Goal: Information Seeking & Learning: Learn about a topic

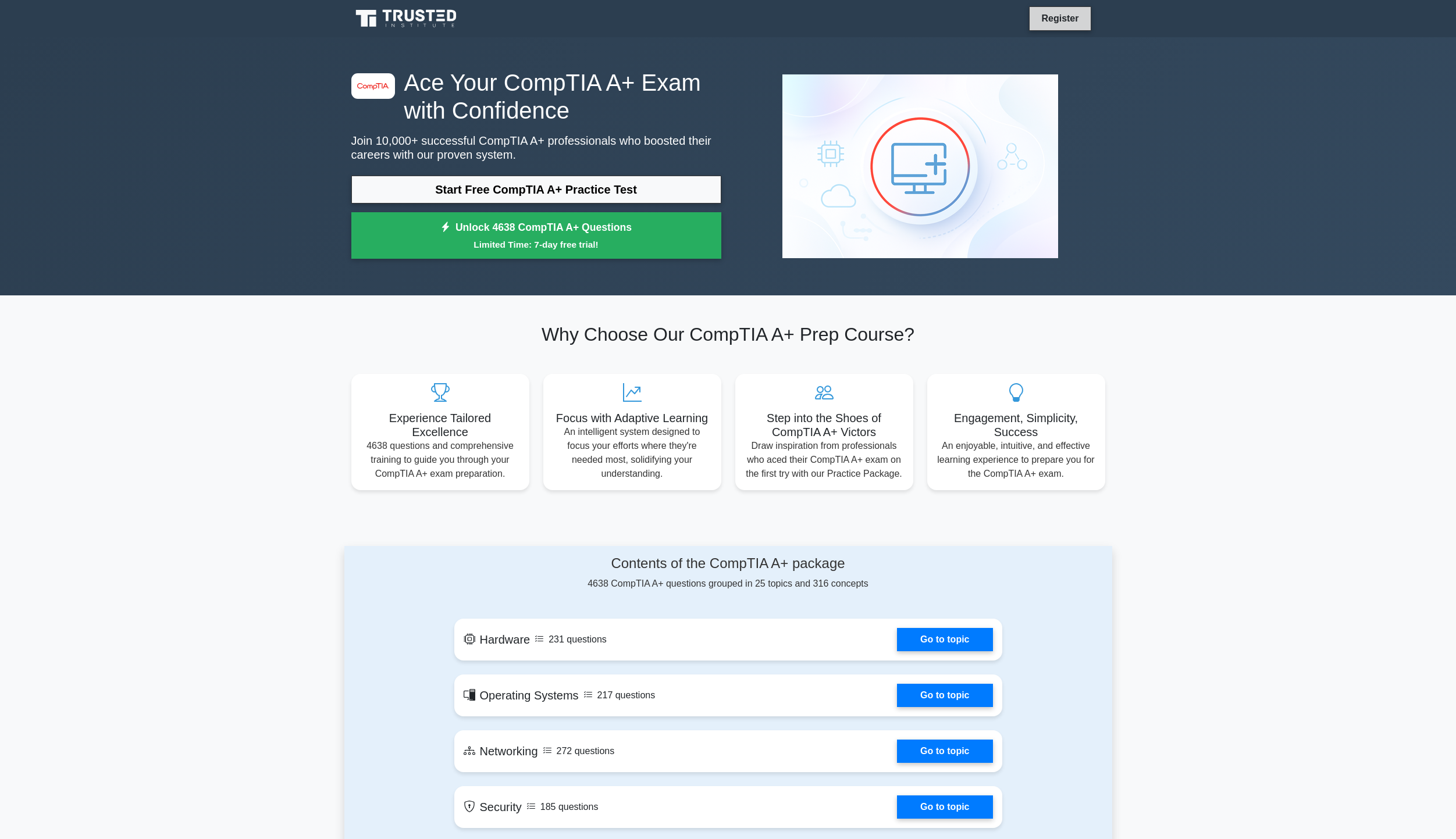
click at [1065, 17] on link "Register" at bounding box center [1060, 18] width 51 height 14
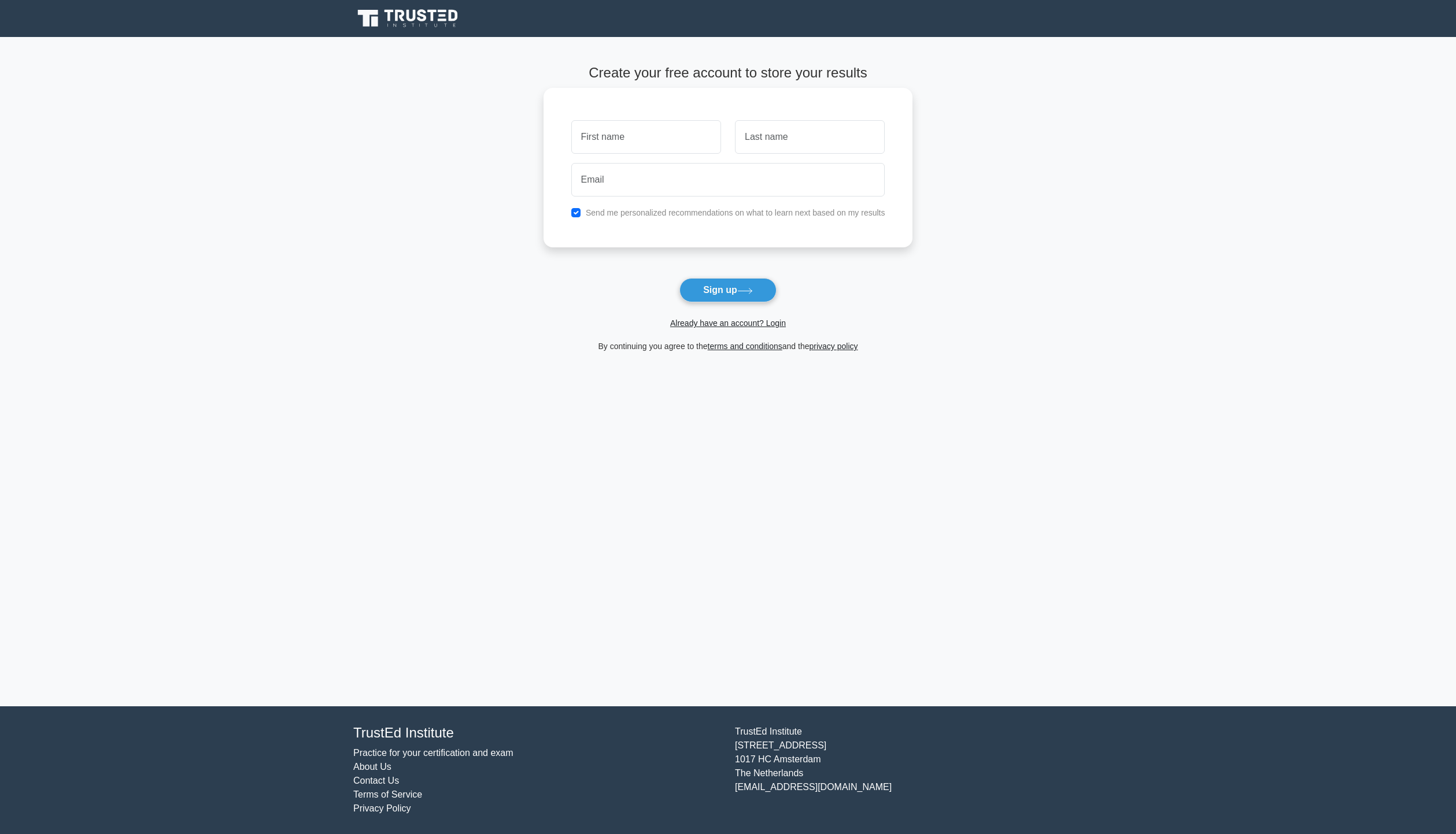
click at [672, 139] on input "text" at bounding box center [646, 137] width 150 height 33
click at [746, 320] on link "Already have an account? Login" at bounding box center [728, 323] width 115 height 9
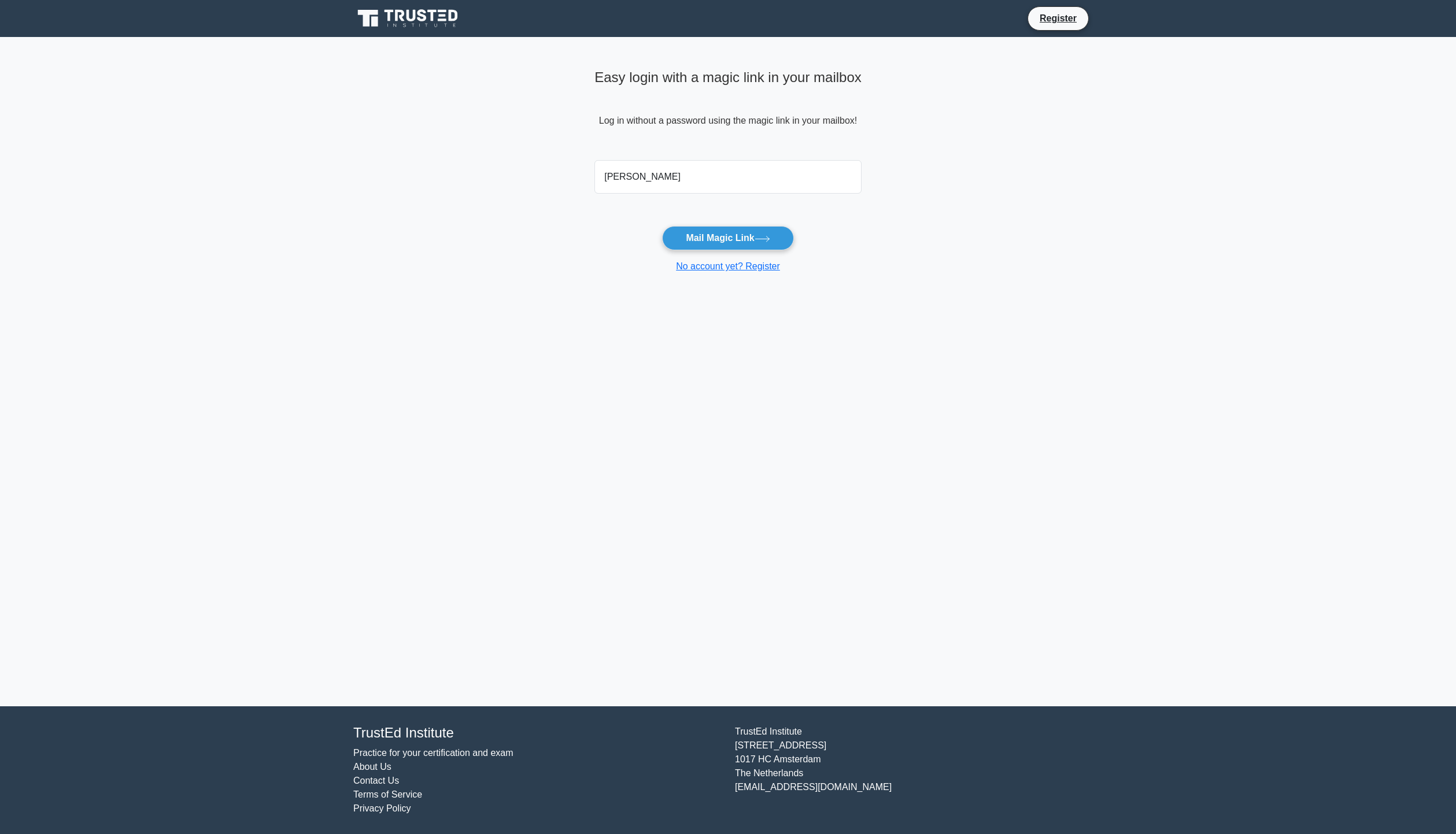
type input "[PERSON_NAME][EMAIL_ADDRESS][DOMAIN_NAME]"
click at [764, 236] on icon at bounding box center [762, 239] width 15 height 6
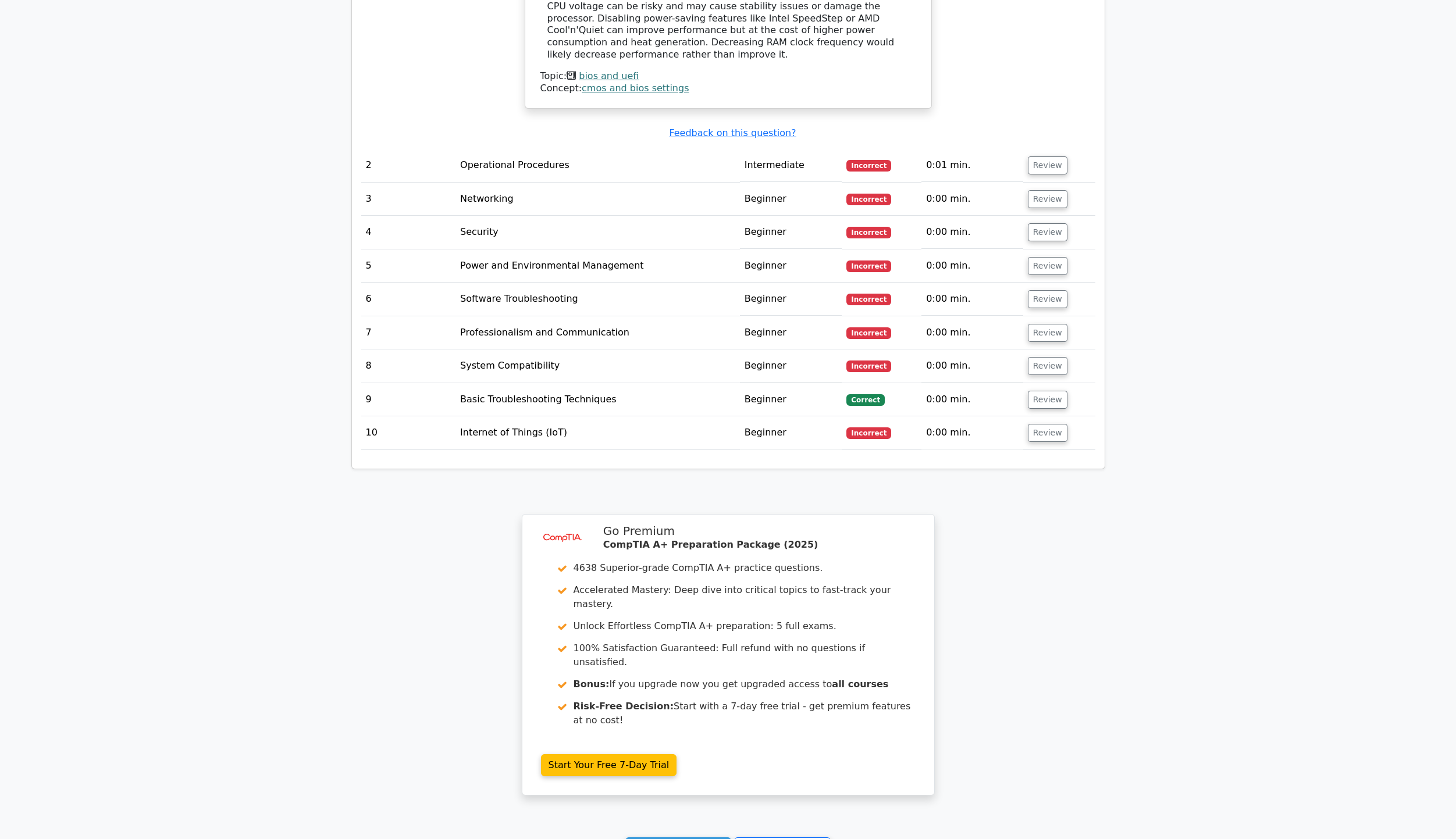
scroll to position [1519, 0]
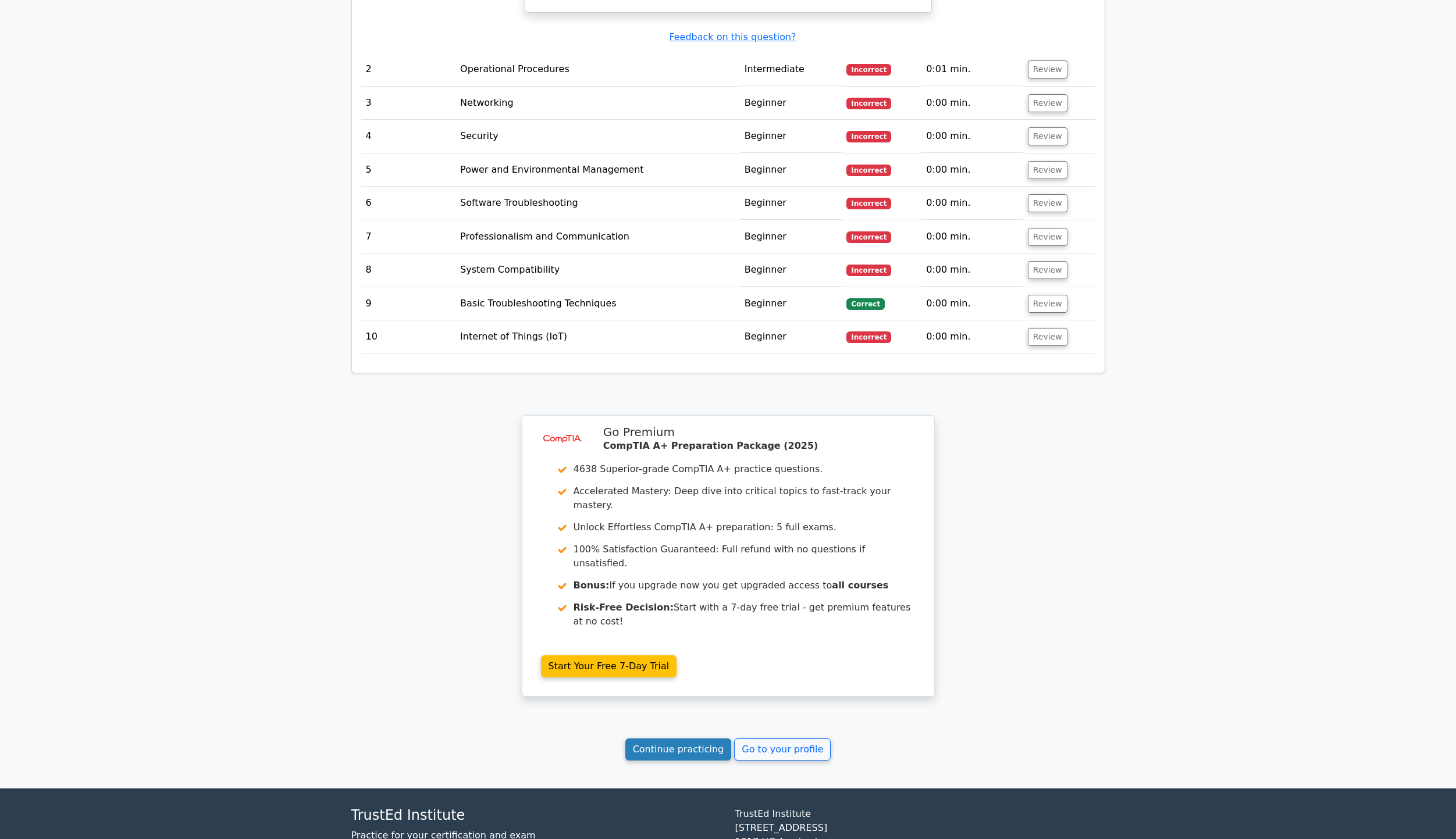
click at [689, 738] on link "Continue practicing" at bounding box center [678, 750] width 106 height 22
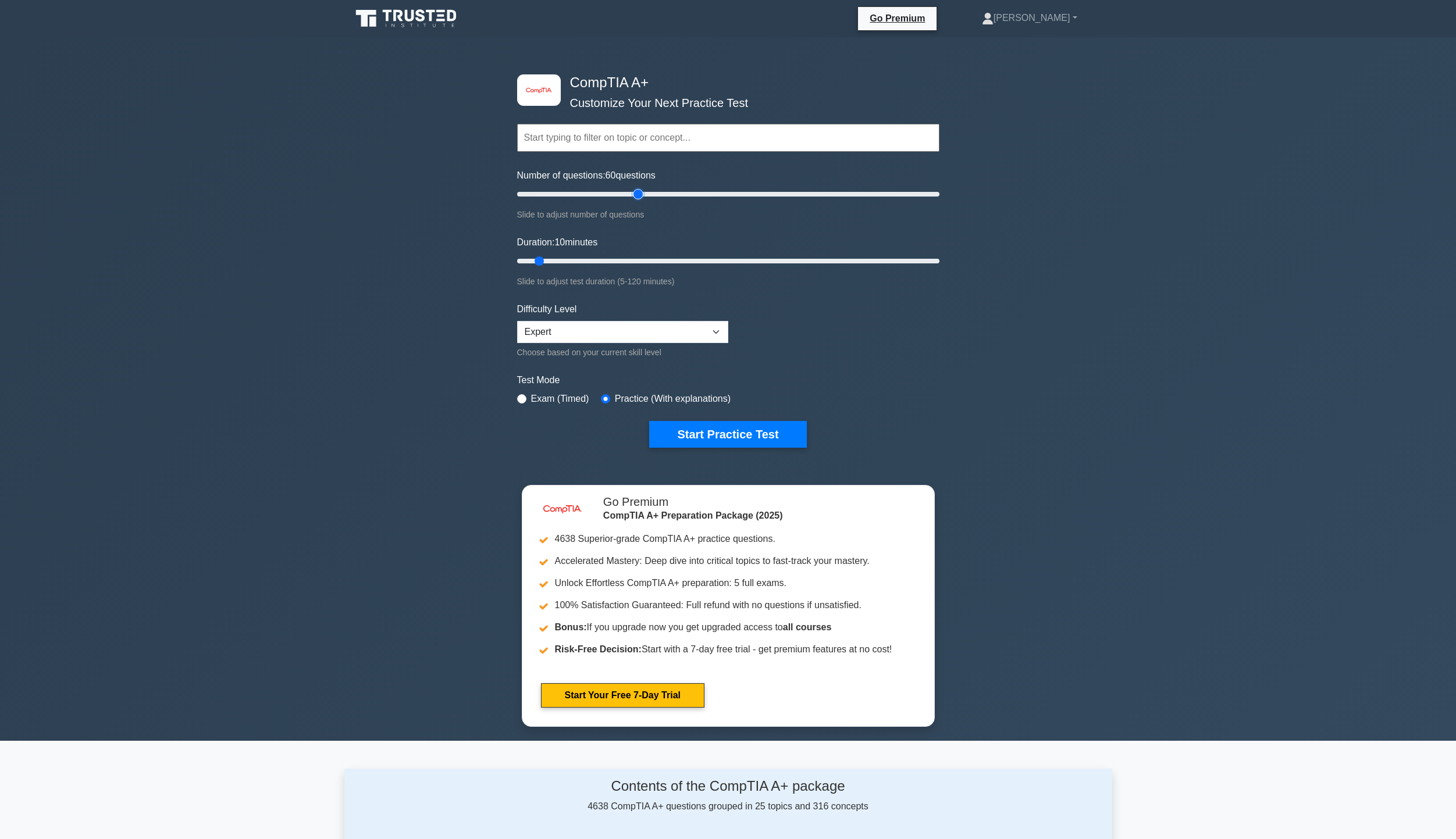
drag, startPoint x: 536, startPoint y: 191, endPoint x: 640, endPoint y: 197, distance: 104.2
click at [640, 197] on input "Number of questions: 60 questions" at bounding box center [728, 194] width 422 height 14
drag, startPoint x: 640, startPoint y: 193, endPoint x: 615, endPoint y: 197, distance: 25.3
type input "50"
click at [615, 197] on input "Number of questions: 50 questions" at bounding box center [728, 194] width 422 height 14
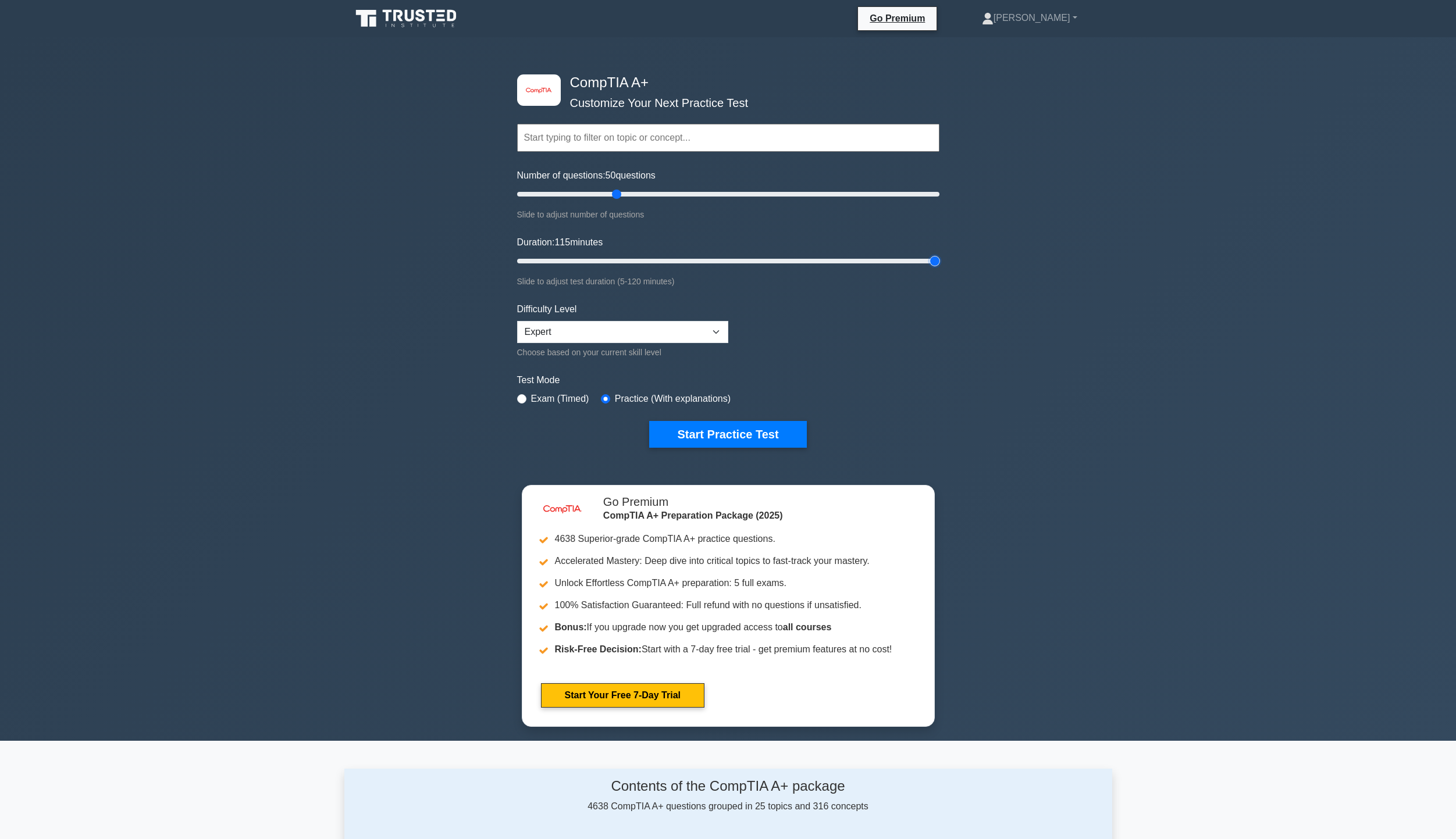
drag, startPoint x: 541, startPoint y: 262, endPoint x: 943, endPoint y: 267, distance: 402.0
type input "120"
click at [939, 267] on input "Duration: 115 minutes" at bounding box center [728, 261] width 422 height 14
click at [715, 436] on button "Start Practice Test" at bounding box center [728, 434] width 157 height 27
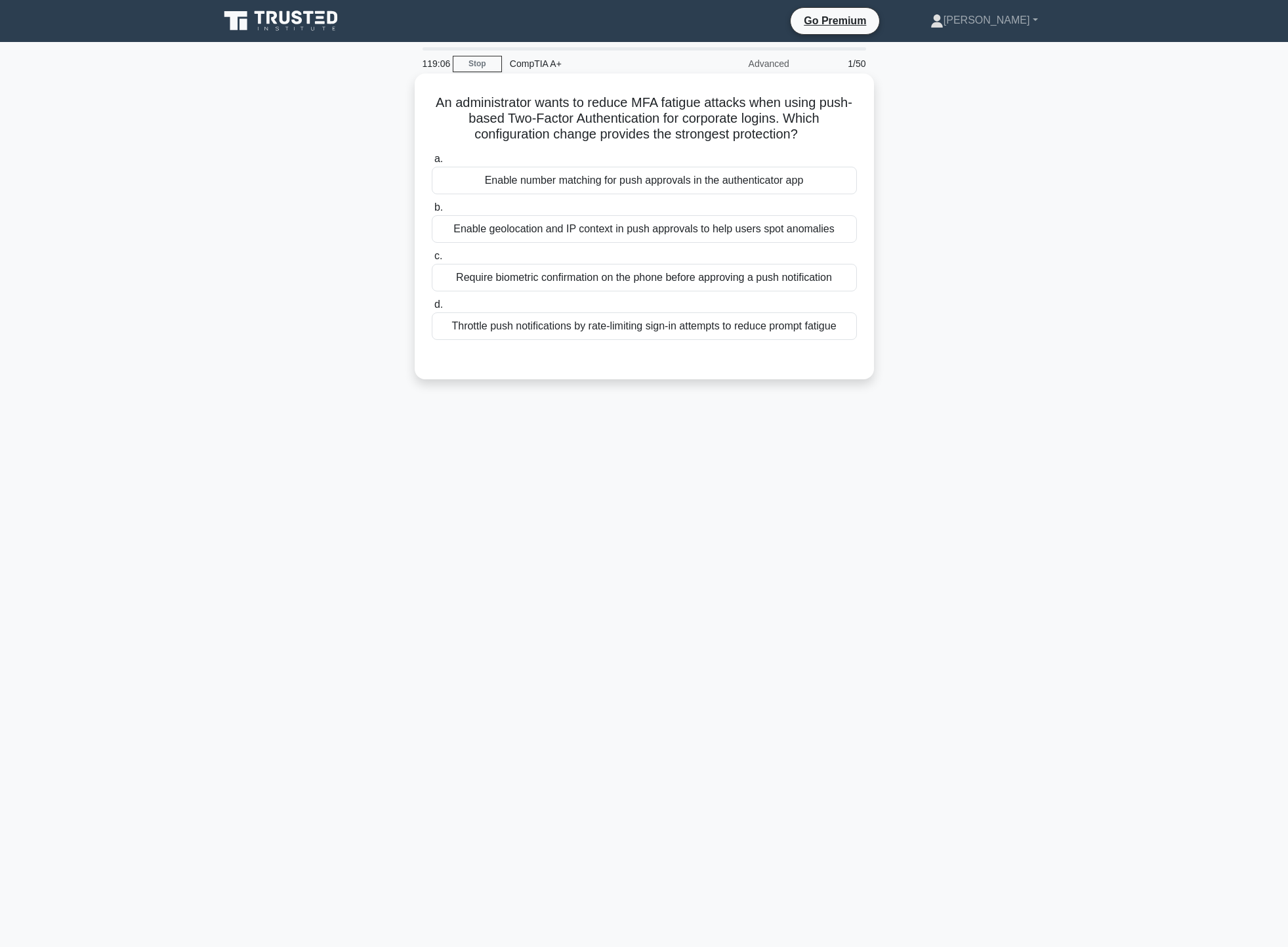
click at [721, 175] on div "Enable number matching for push approvals in the authenticator app" at bounding box center [644, 180] width 425 height 27
click at [431, 163] on input "a. Enable number matching for push approvals in the authenticator app" at bounding box center [431, 159] width 0 height 8
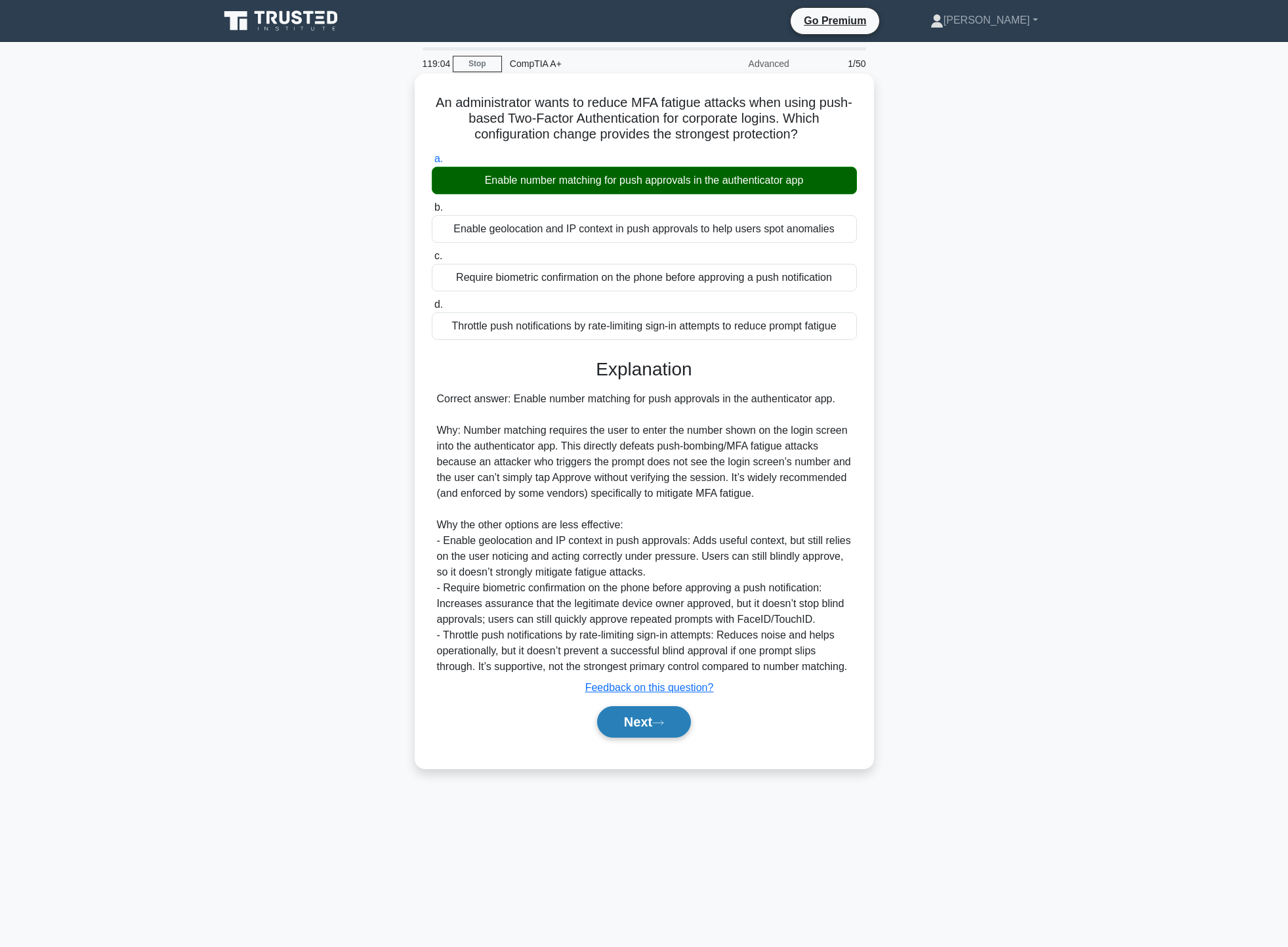
click at [642, 738] on button "Next" at bounding box center [644, 721] width 94 height 32
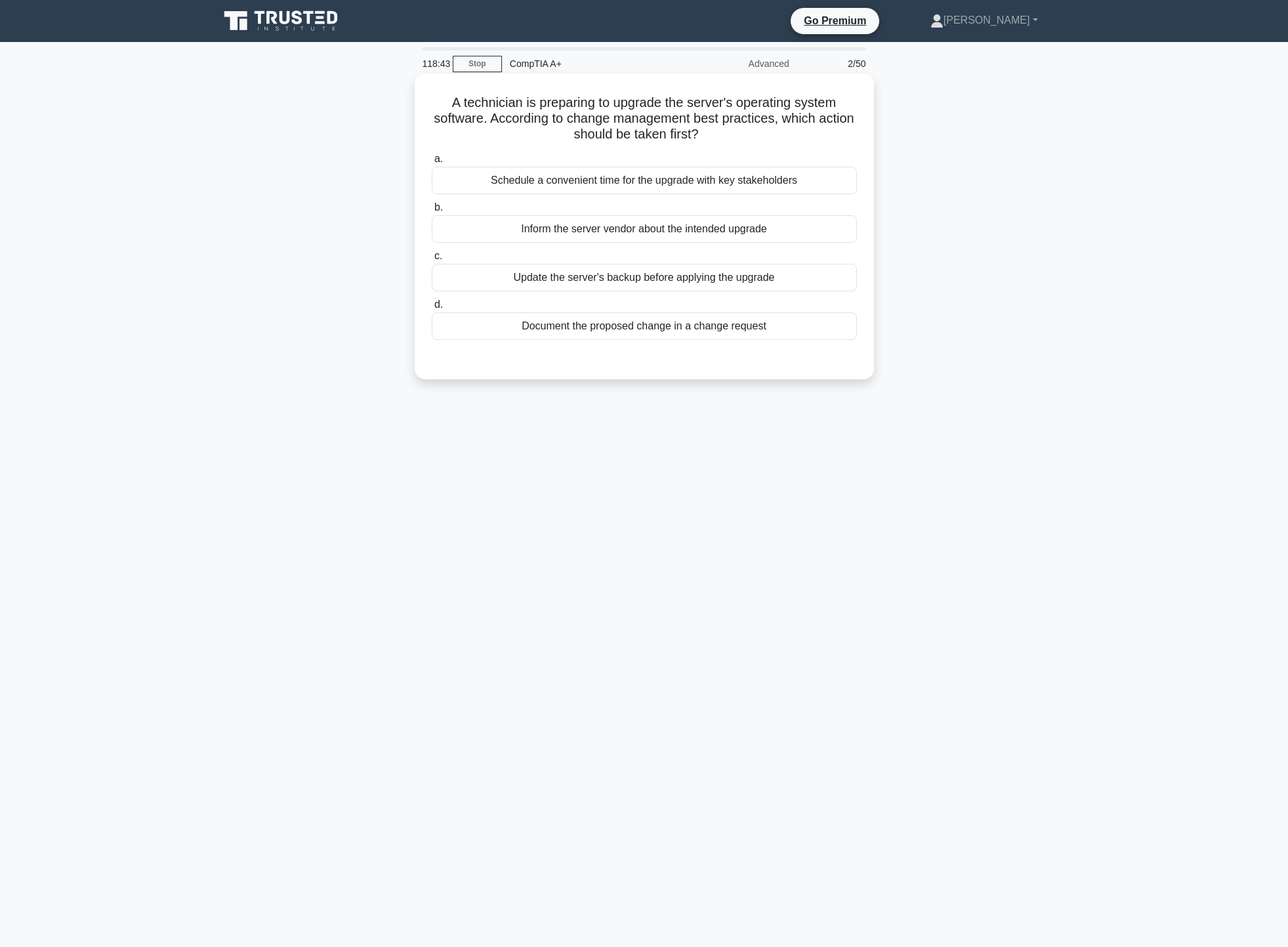
click at [684, 327] on div "Document the proposed change in a change request" at bounding box center [644, 326] width 425 height 27
click at [431, 309] on input "d. Document the proposed change in a change request" at bounding box center [431, 305] width 0 height 8
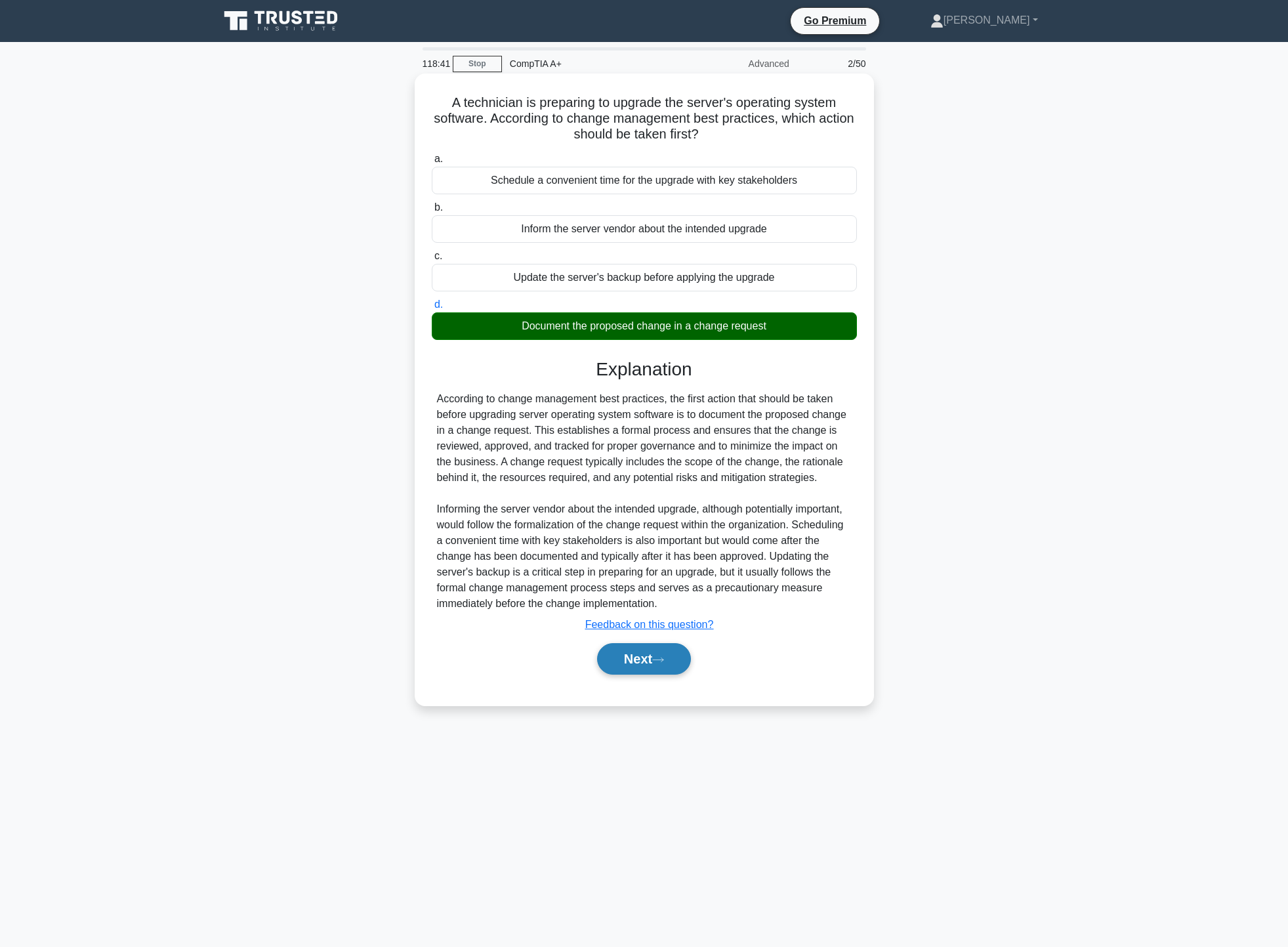
click at [687, 658] on button "Next" at bounding box center [644, 658] width 94 height 32
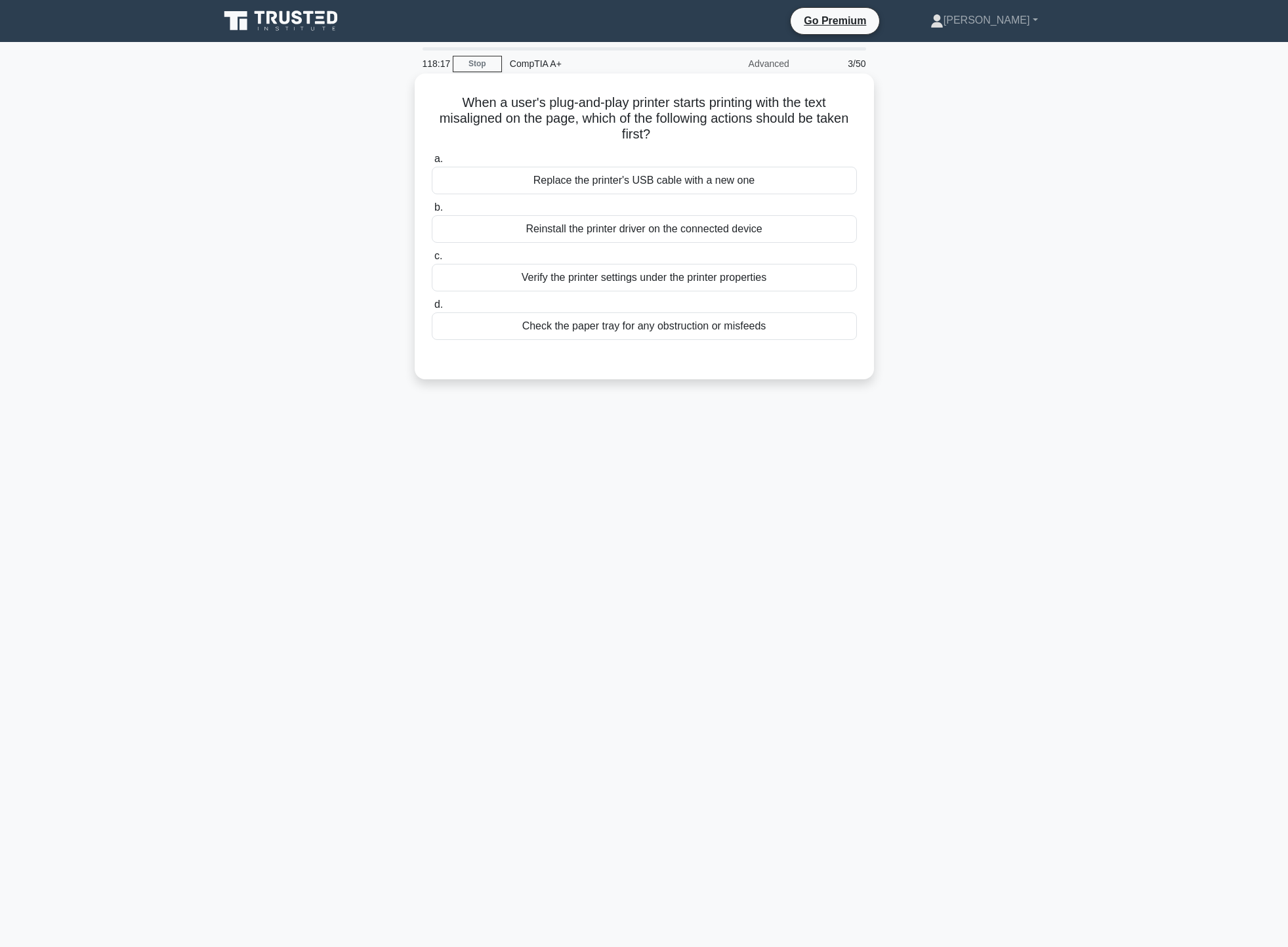
click at [735, 327] on div "Check the paper tray for any obstruction or misfeeds" at bounding box center [644, 326] width 425 height 27
click at [431, 309] on input "d. Check the paper tray for any obstruction or misfeeds" at bounding box center [431, 305] width 0 height 8
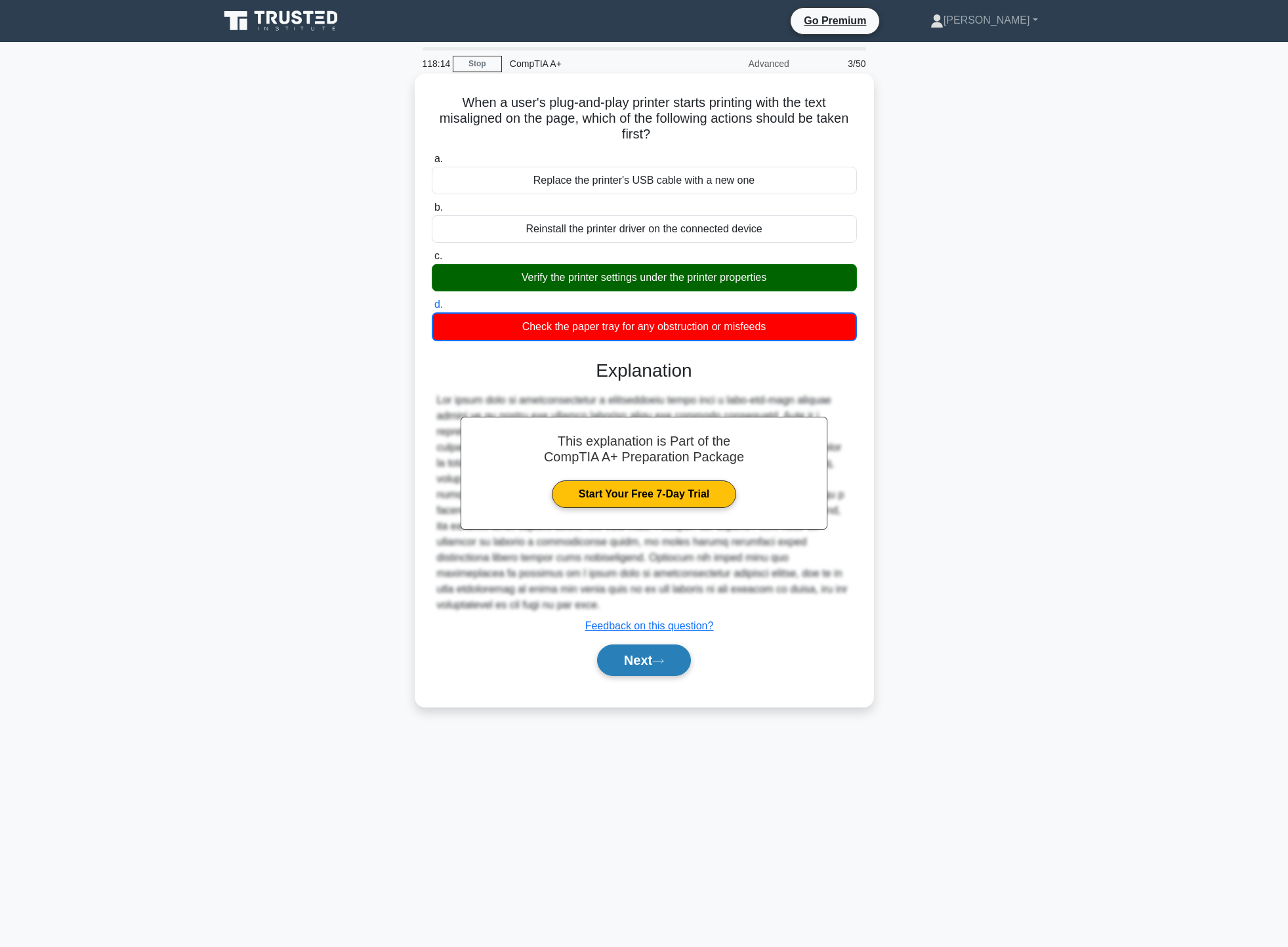
click at [673, 647] on button "Next" at bounding box center [644, 660] width 94 height 32
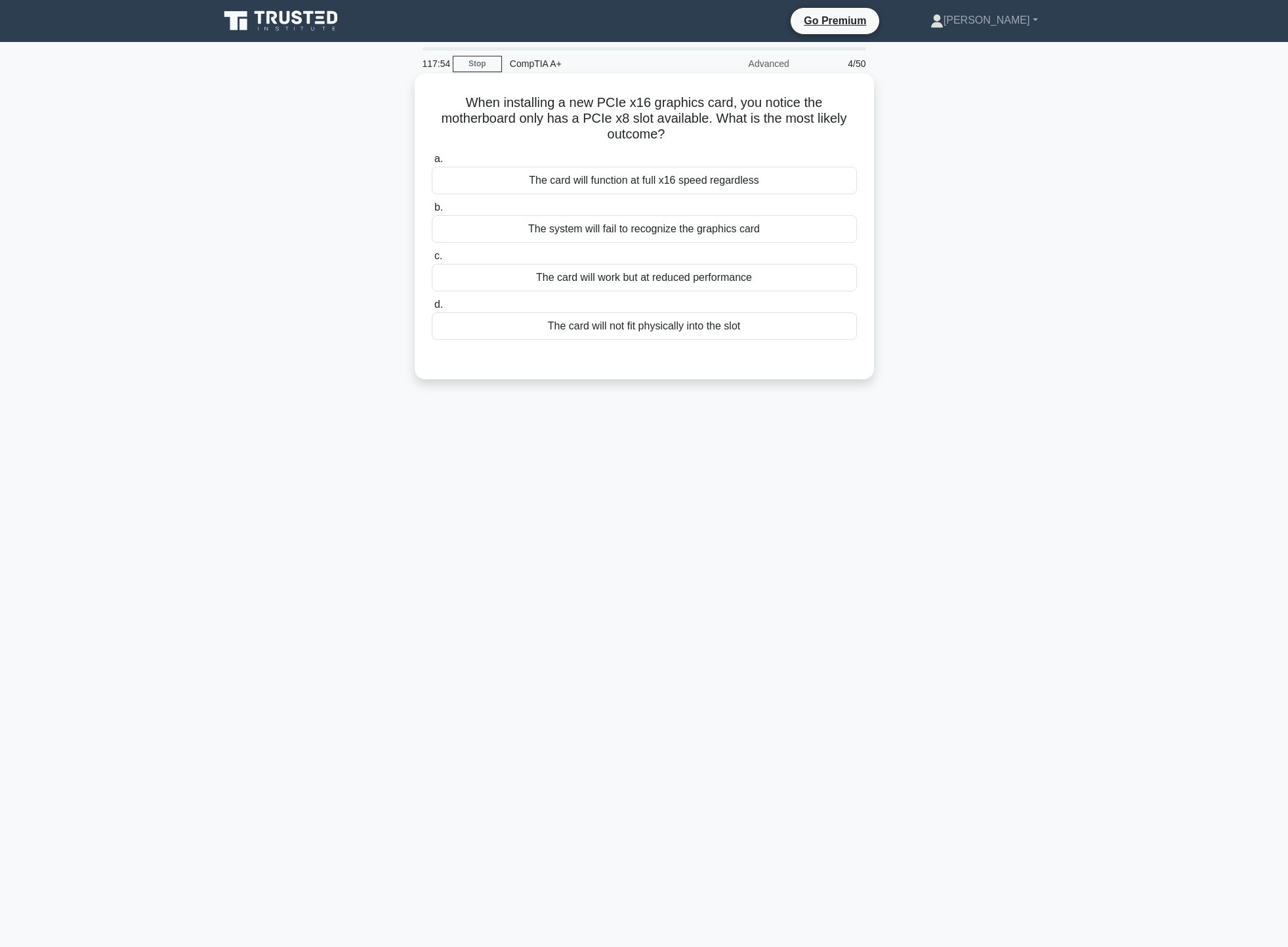
click at [745, 273] on div "The card will work but at reduced performance" at bounding box center [644, 277] width 425 height 27
click at [431, 261] on input "c. The card will work but at reduced performance" at bounding box center [431, 256] width 0 height 8
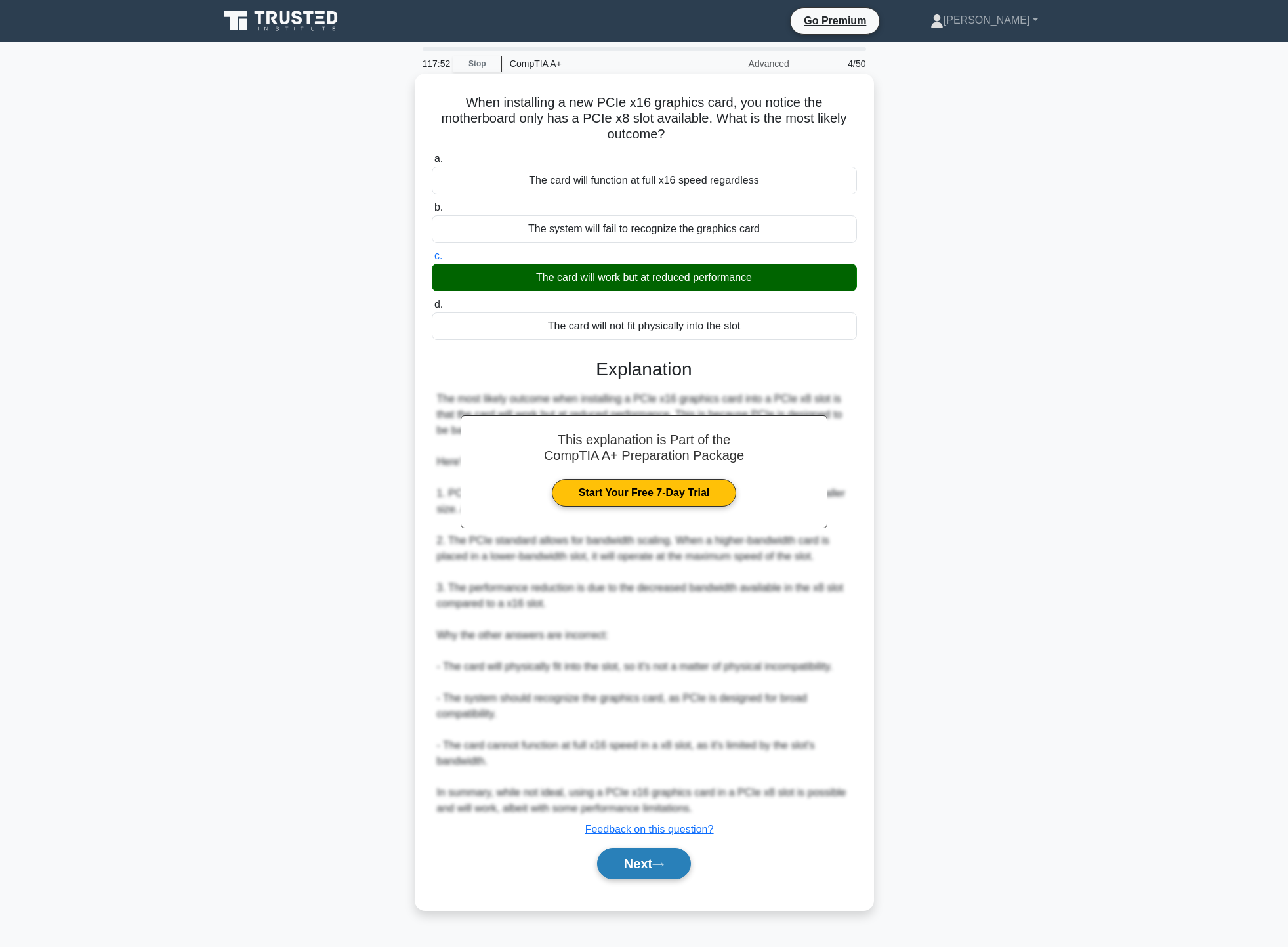
click at [663, 871] on button "Next" at bounding box center [644, 863] width 94 height 32
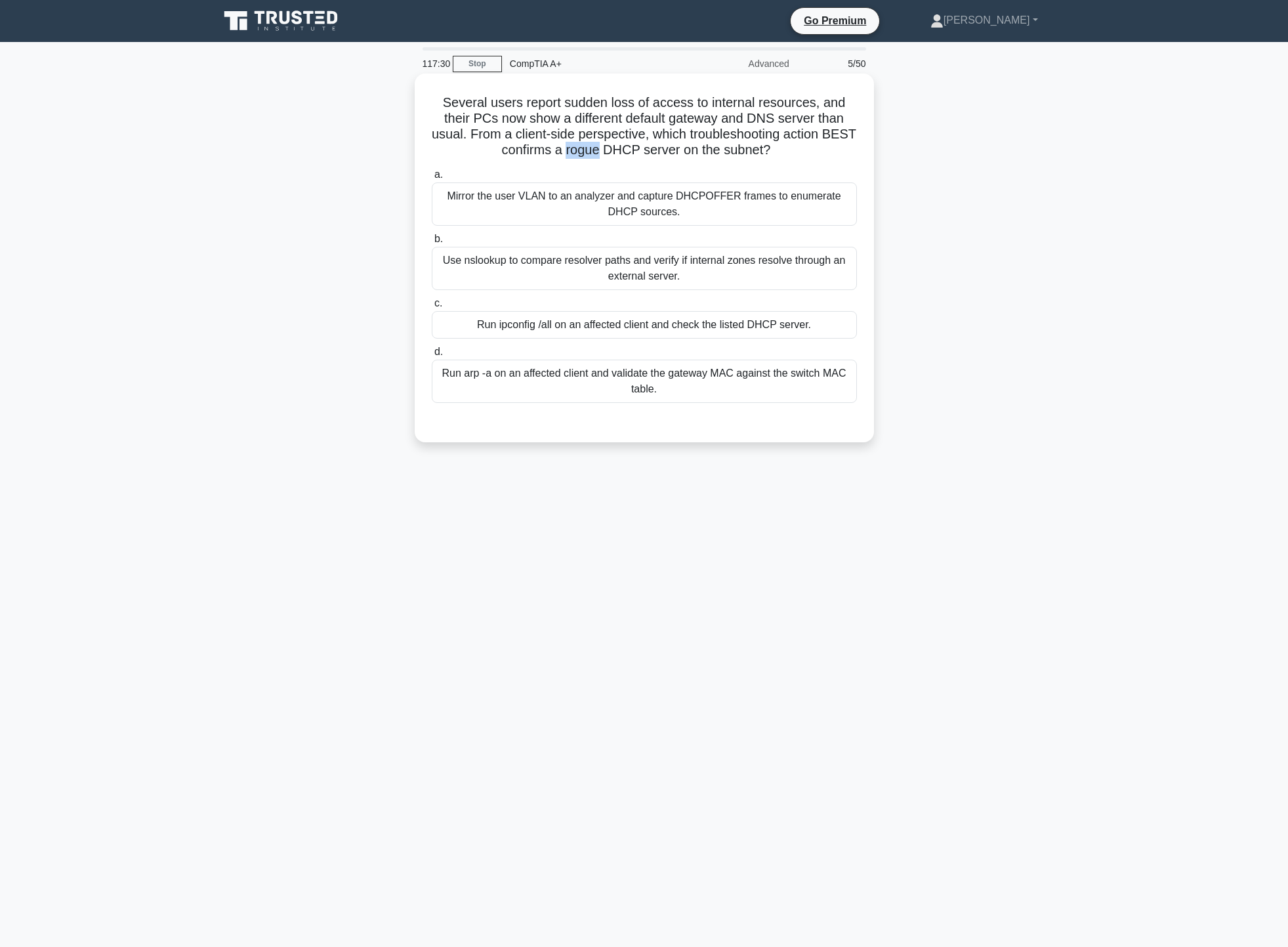
drag, startPoint x: 581, startPoint y: 152, endPoint x: 616, endPoint y: 154, distance: 35.1
click at [616, 154] on h5 "Several users report sudden loss of access to internal resources, and their PCs…" at bounding box center [644, 127] width 428 height 64
click at [714, 275] on div "Use nslookup to compare resolver paths and verify if internal zones resolve thr…" at bounding box center [644, 268] width 425 height 43
click at [431, 244] on input "b. Use nslookup to compare resolver paths and verify if internal zones resolve …" at bounding box center [431, 239] width 0 height 8
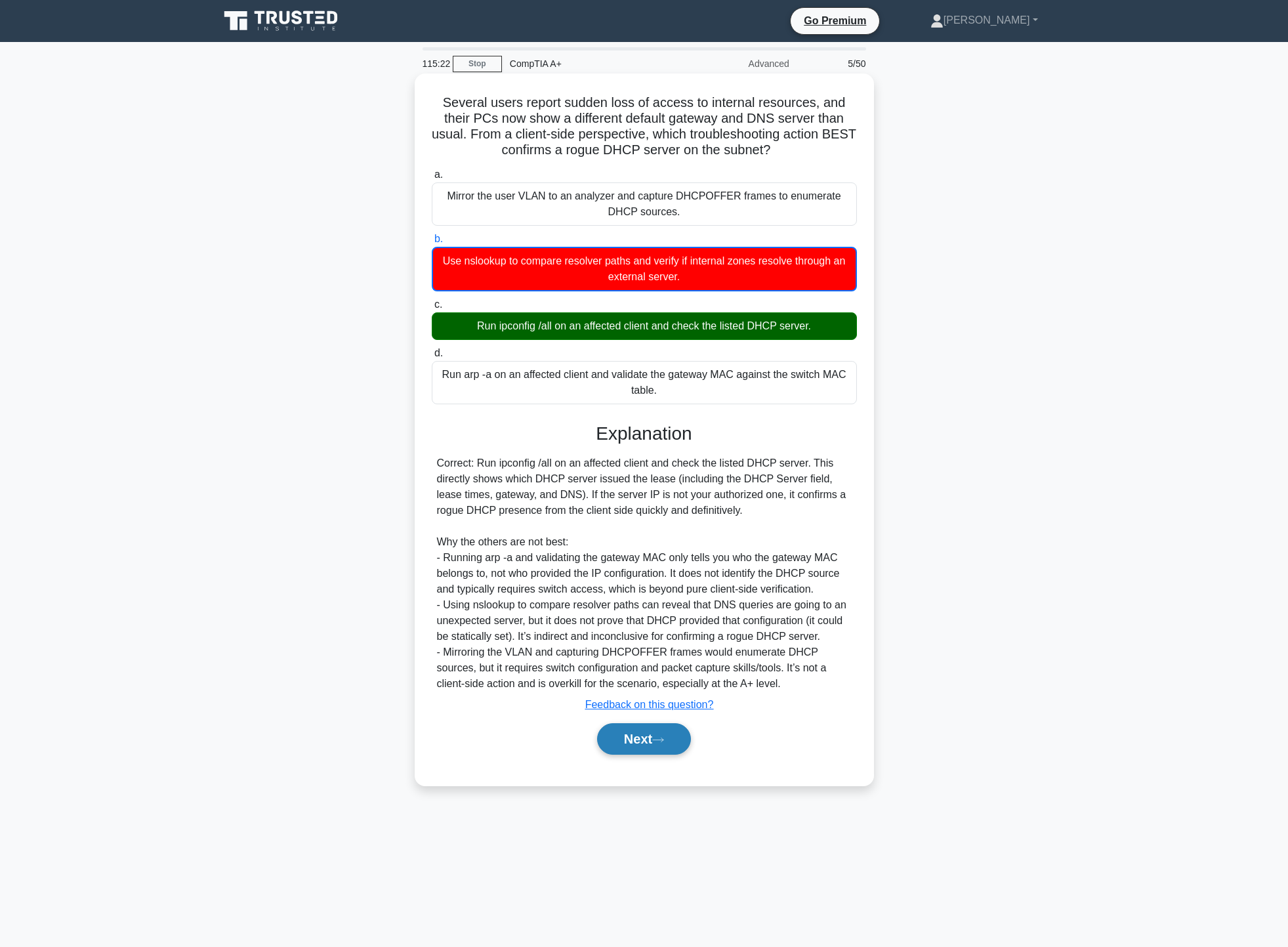
click at [661, 740] on icon at bounding box center [658, 740] width 12 height 7
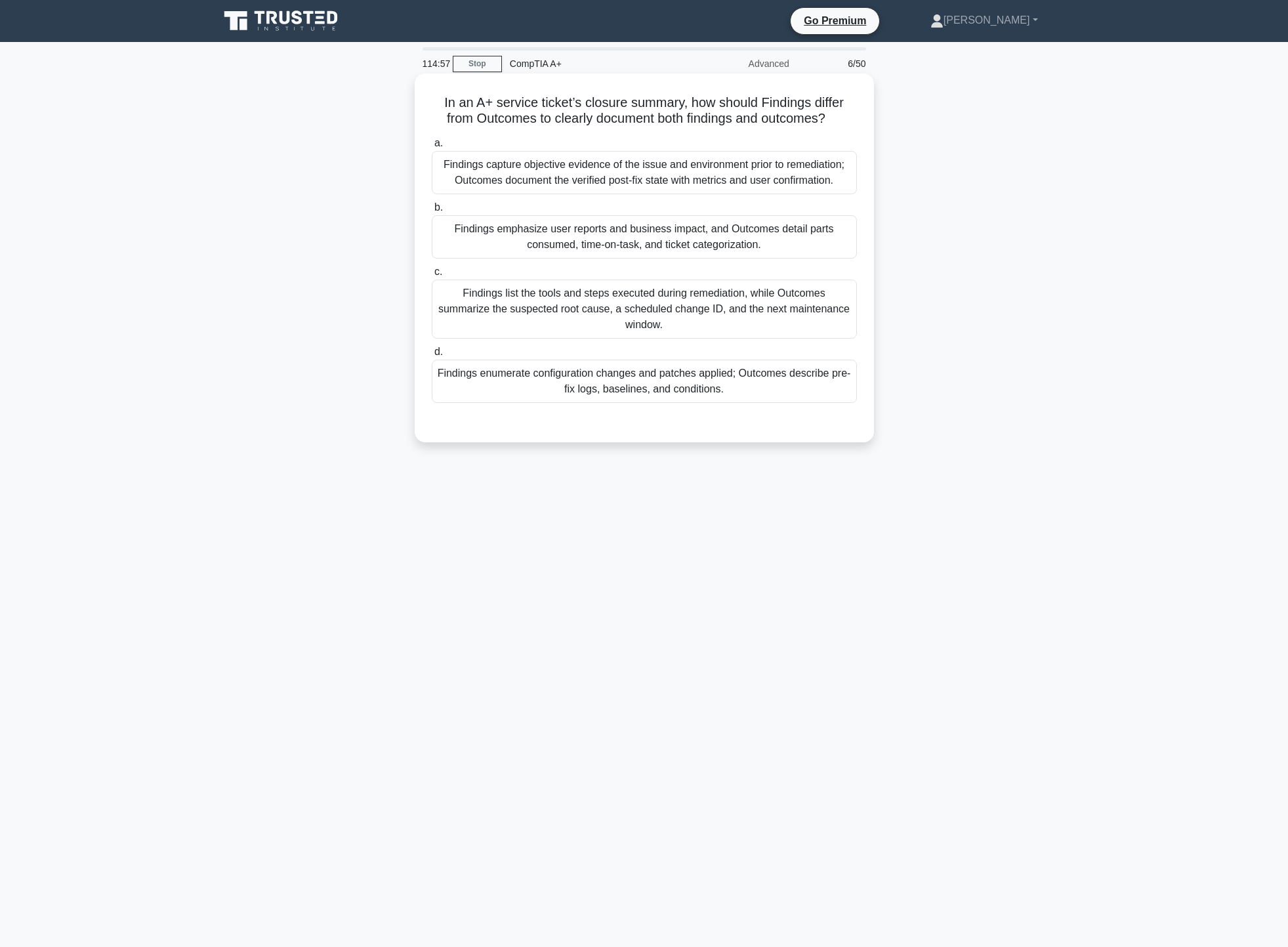
click at [775, 181] on div "Findings capture objective evidence of the issue and environment prior to remed…" at bounding box center [644, 172] width 425 height 43
click at [431, 148] on input "a. Findings capture objective evidence of the issue and environment prior to re…" at bounding box center [431, 144] width 0 height 8
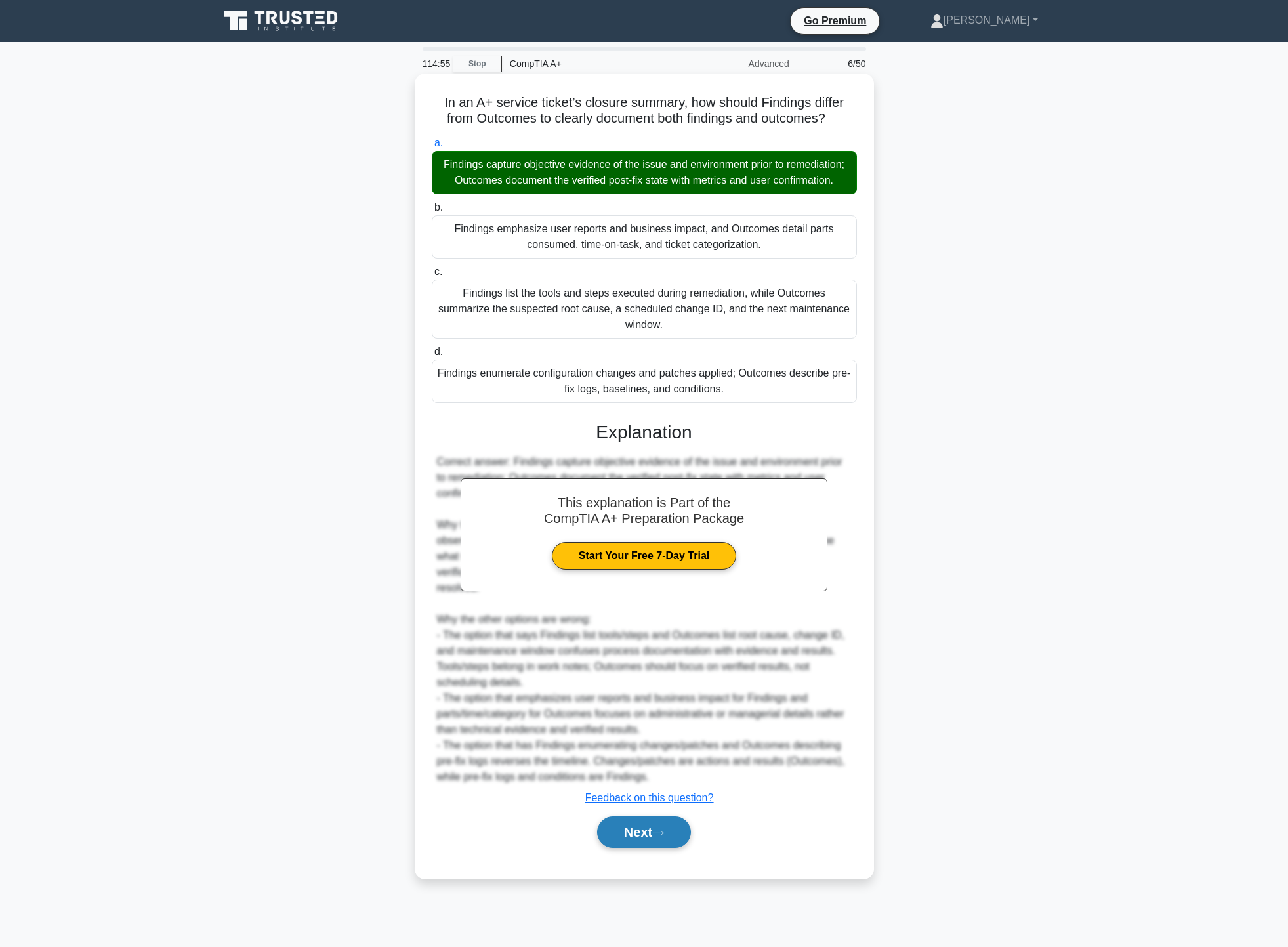
click at [674, 848] on button "Next" at bounding box center [644, 831] width 94 height 32
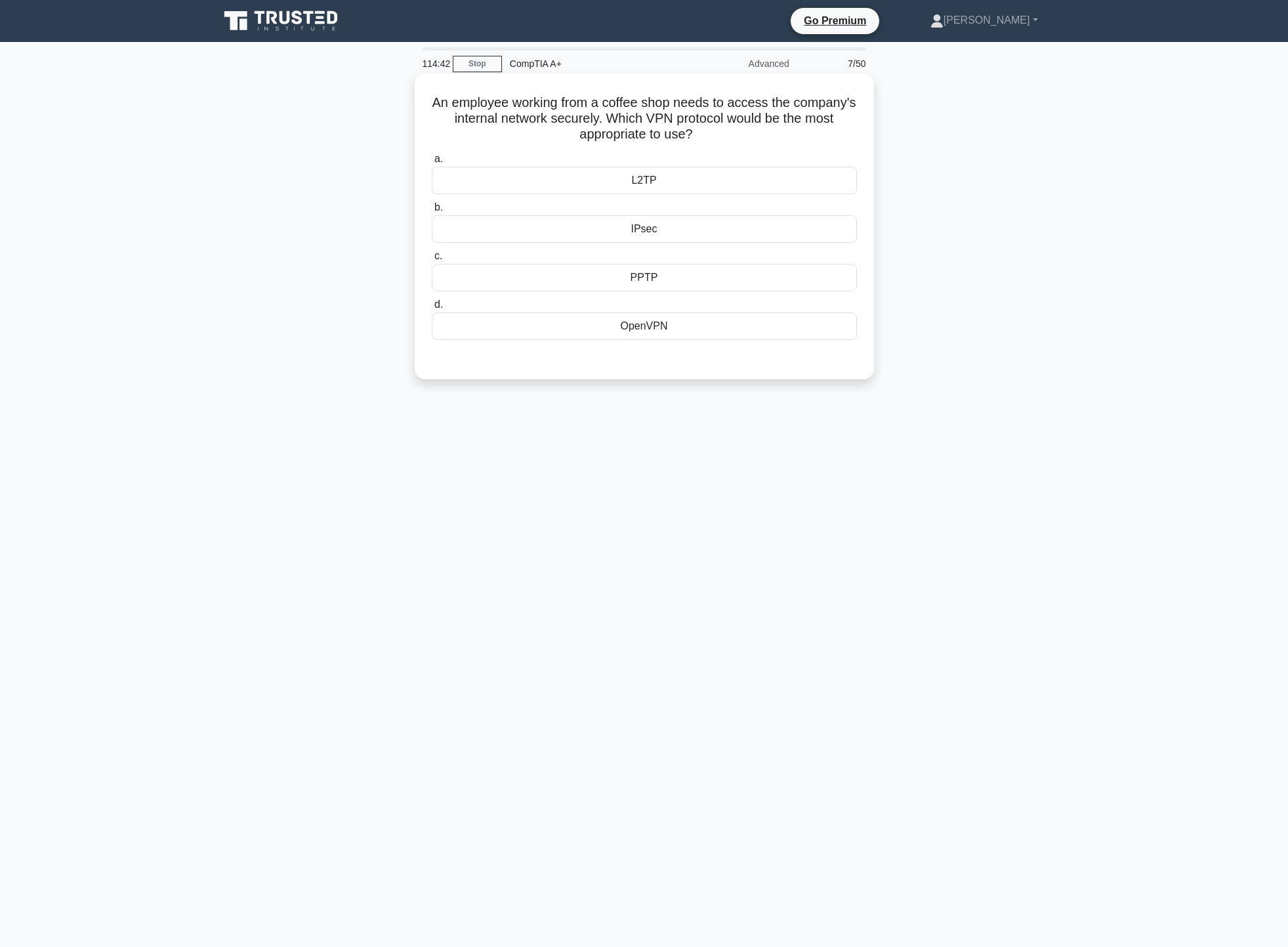
click at [700, 284] on div "PPTP" at bounding box center [644, 277] width 425 height 27
click at [431, 261] on input "c. PPTP" at bounding box center [431, 256] width 0 height 8
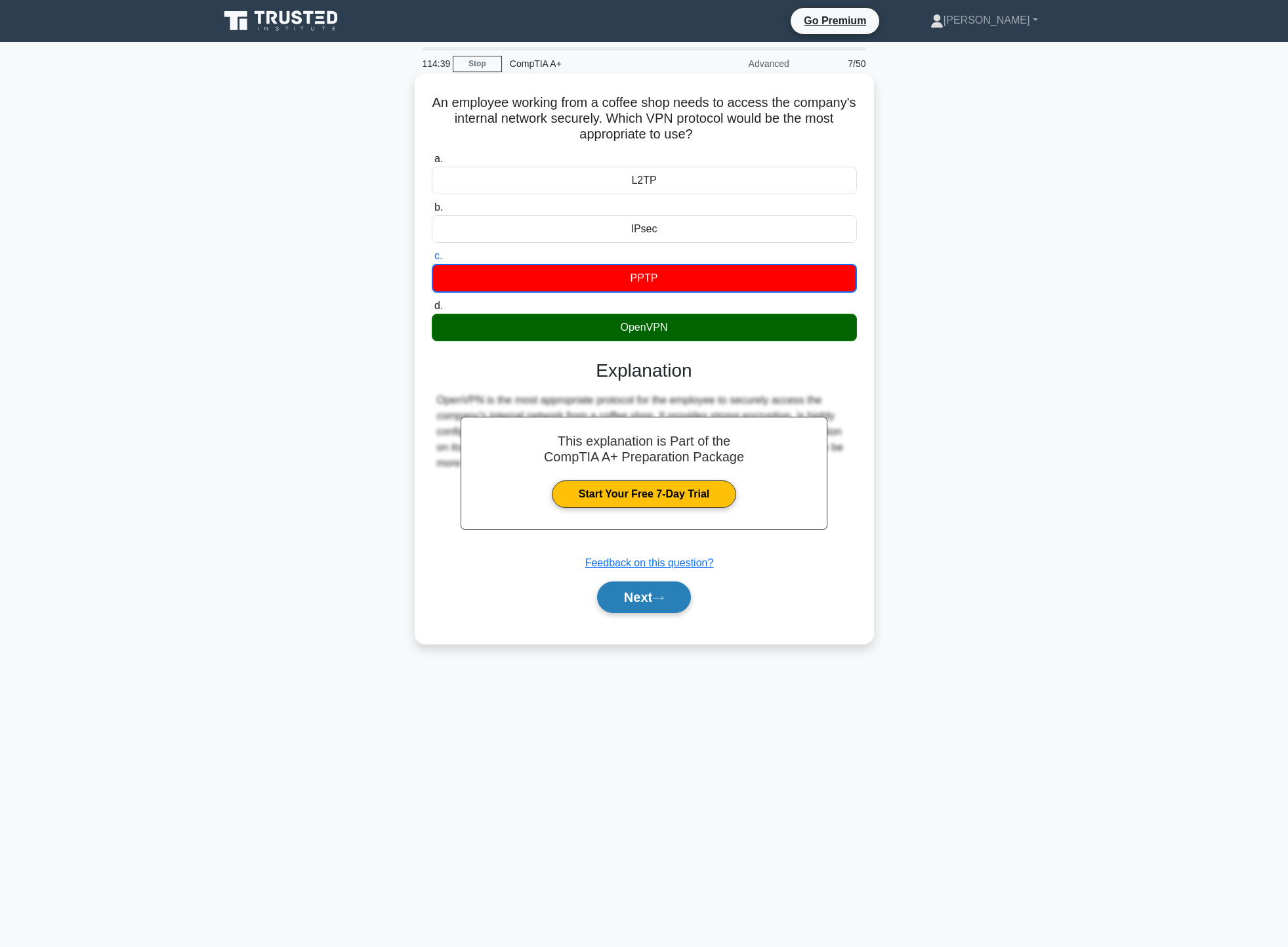
click at [658, 595] on button "Next" at bounding box center [644, 597] width 94 height 32
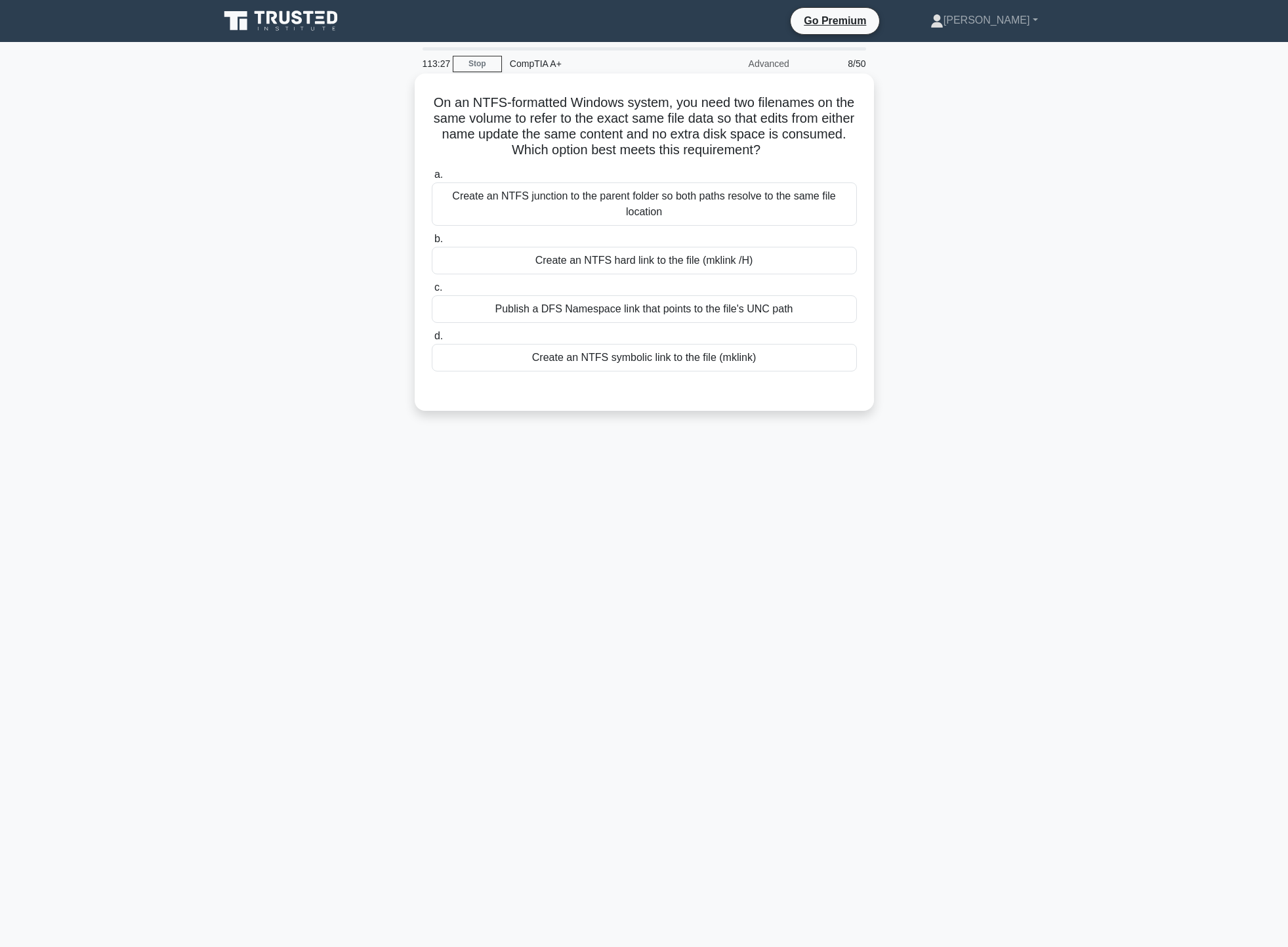
drag, startPoint x: 438, startPoint y: 119, endPoint x: 843, endPoint y: 151, distance: 406.3
click at [843, 151] on h5 "On an NTFS-formatted Windows system, you need two filenames on the same volume …" at bounding box center [644, 127] width 428 height 64
click at [1026, 168] on div "On an NTFS-formatted Windows system, you need two filenames on the same volume …" at bounding box center [644, 254] width 866 height 353
click at [801, 258] on div "Create an NTFS hard link to the file (mklink /H)" at bounding box center [644, 260] width 425 height 27
click at [431, 244] on input "b. Create an NTFS hard link to the file (mklink /H)" at bounding box center [431, 239] width 0 height 8
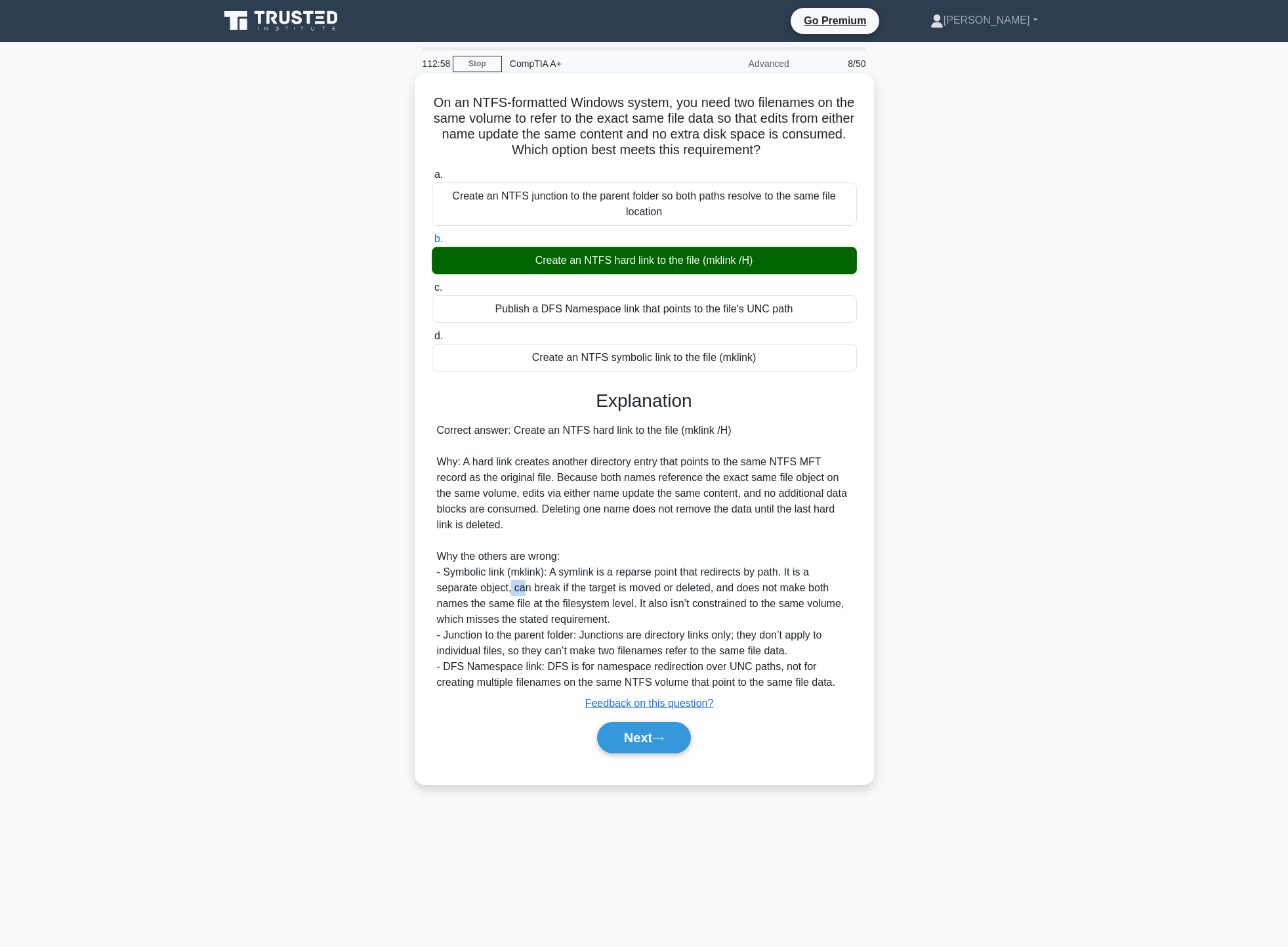
drag, startPoint x: 469, startPoint y: 593, endPoint x: 480, endPoint y: 593, distance: 11.0
click at [480, 593] on div "Correct answer: Create an NTFS hard link to the file (mklink /H) Why: A hard li…" at bounding box center [644, 556] width 415 height 268
click at [489, 621] on div "Correct answer: Create an NTFS hard link to the file (mklink /H) Why: A hard li…" at bounding box center [644, 556] width 415 height 268
drag, startPoint x: 467, startPoint y: 642, endPoint x: 593, endPoint y: 642, distance: 126.0
click at [590, 640] on div "Correct answer: Create an NTFS hard link to the file (mklink /H) Why: A hard li…" at bounding box center [644, 556] width 415 height 268
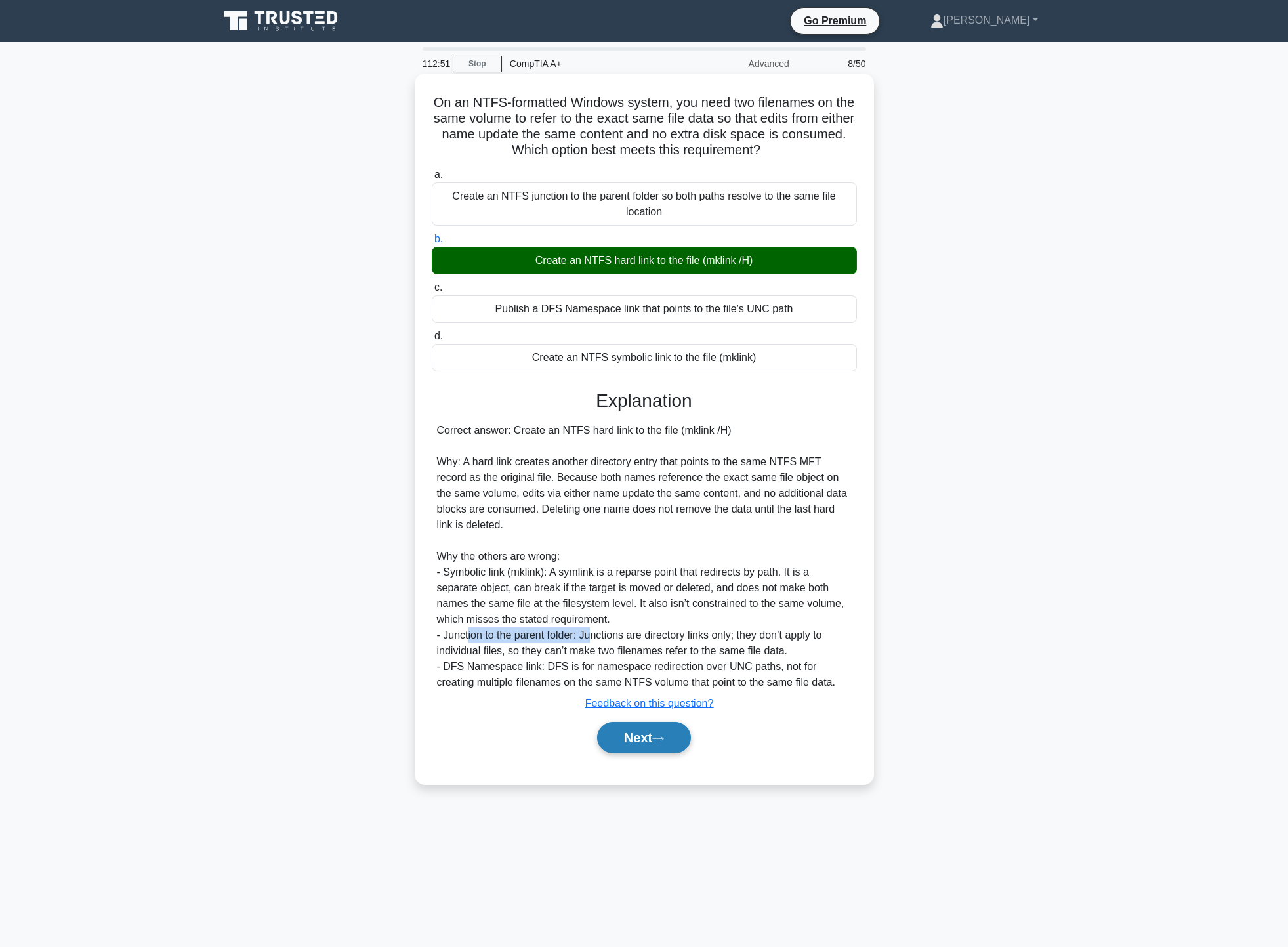
click at [641, 745] on button "Next" at bounding box center [644, 738] width 94 height 32
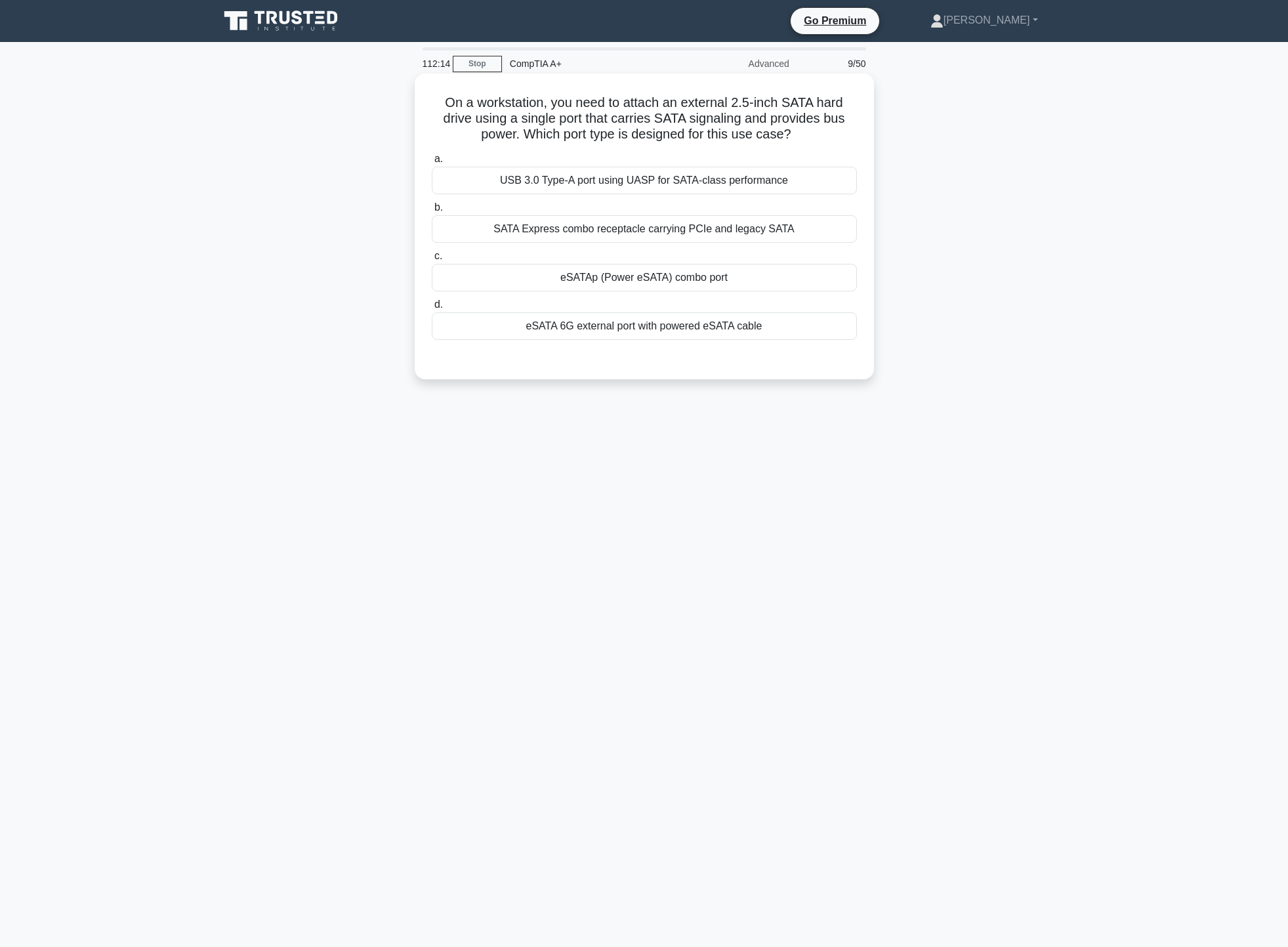
click at [698, 288] on div "eSATAp (Power eSATA) combo port" at bounding box center [644, 277] width 425 height 27
click at [431, 261] on input "c. eSATAp (Power eSATA) combo port" at bounding box center [431, 256] width 0 height 8
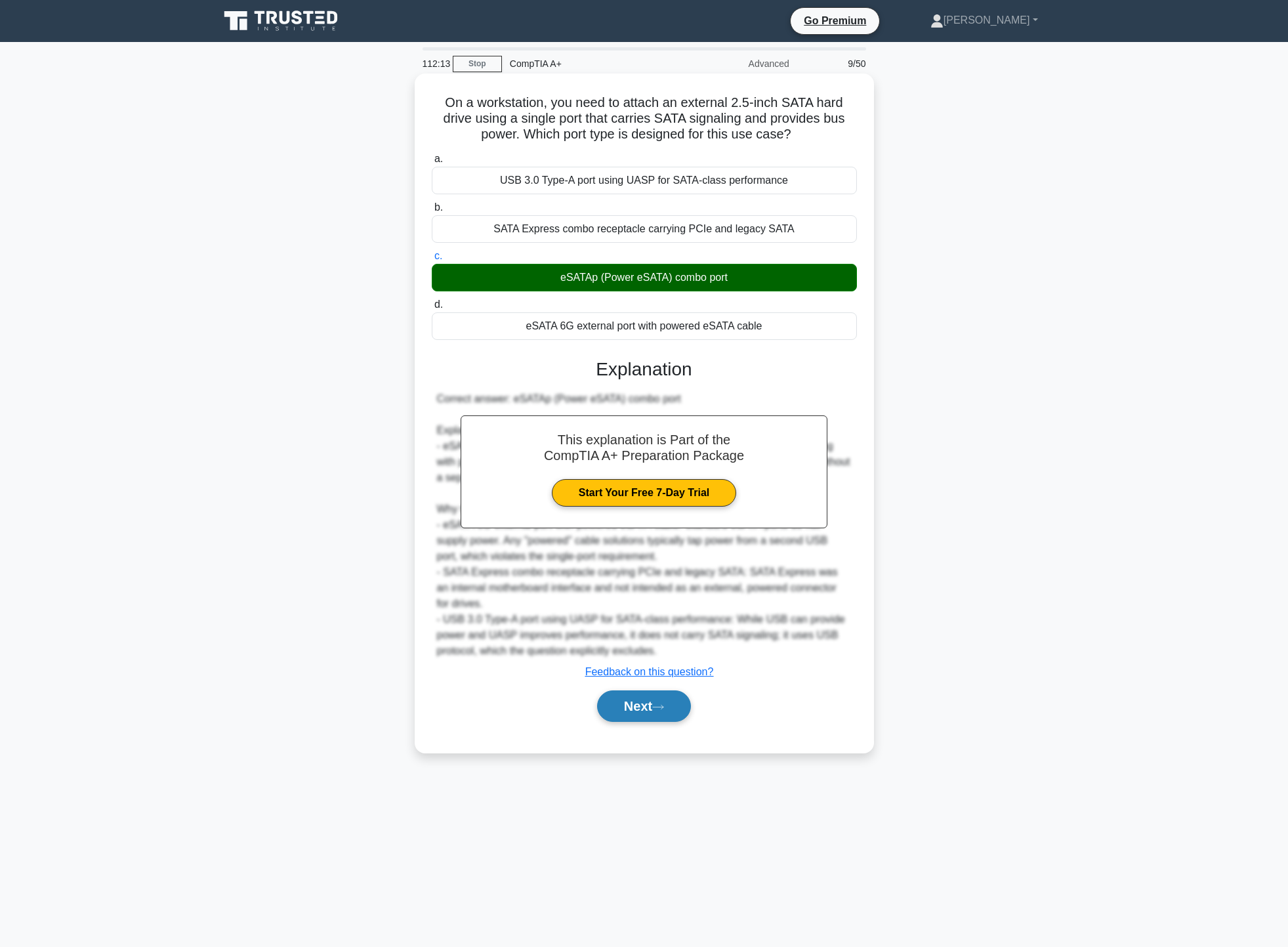
click at [658, 709] on icon at bounding box center [658, 707] width 12 height 7
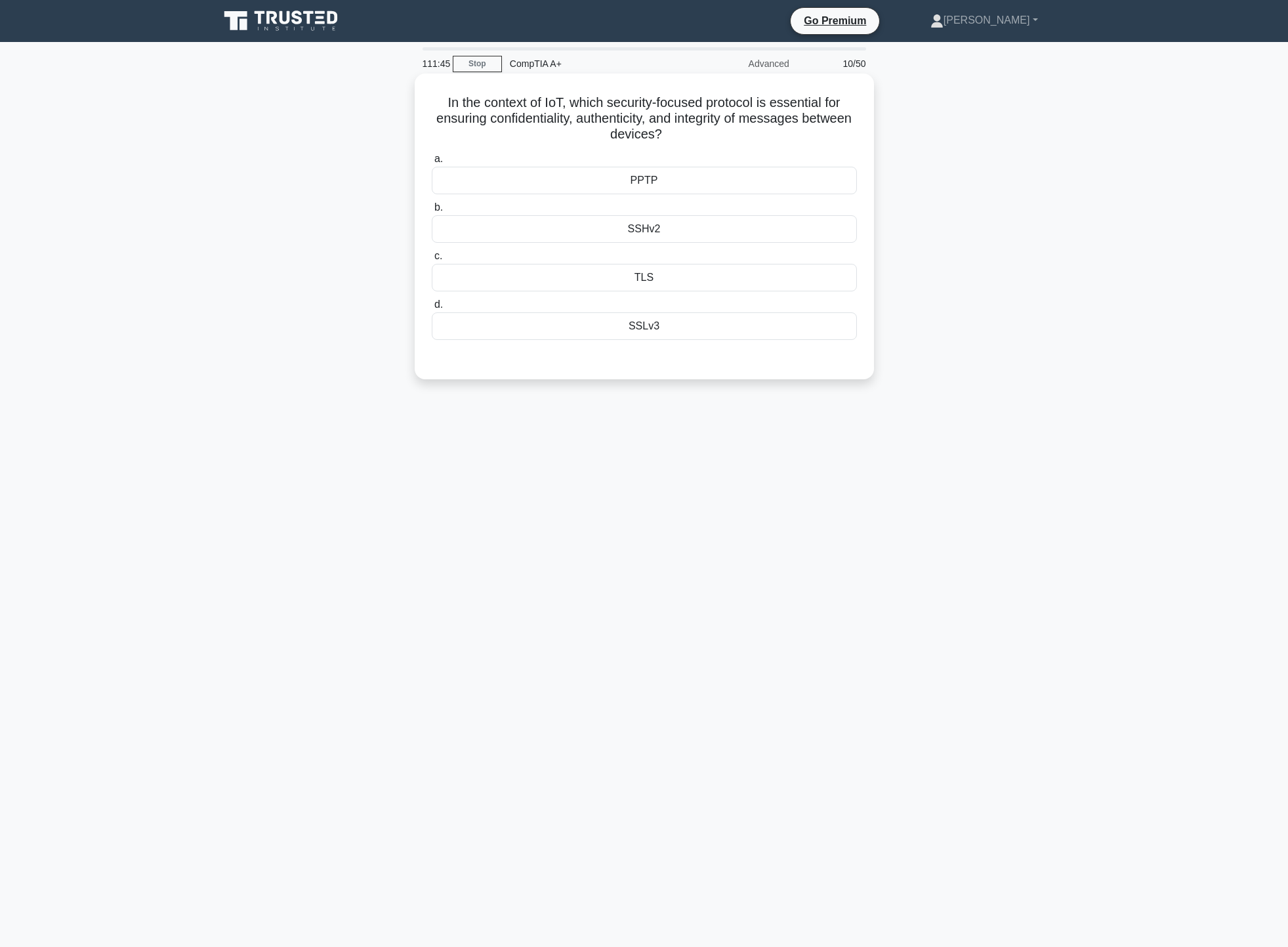
click at [681, 183] on div "PPTP" at bounding box center [644, 180] width 425 height 27
click at [431, 163] on input "a. PPTP" at bounding box center [431, 159] width 0 height 8
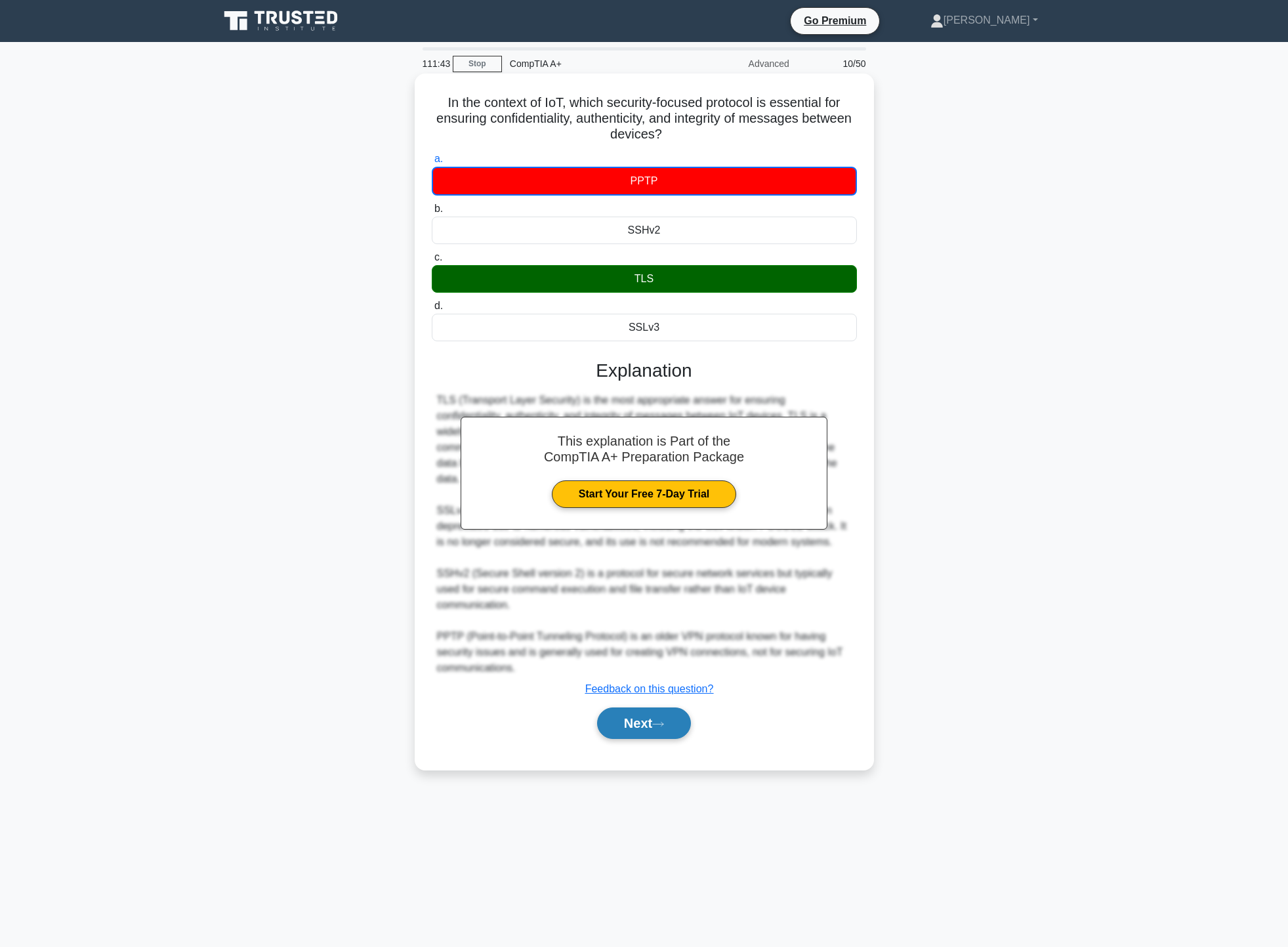
click at [654, 707] on button "Next" at bounding box center [644, 723] width 94 height 32
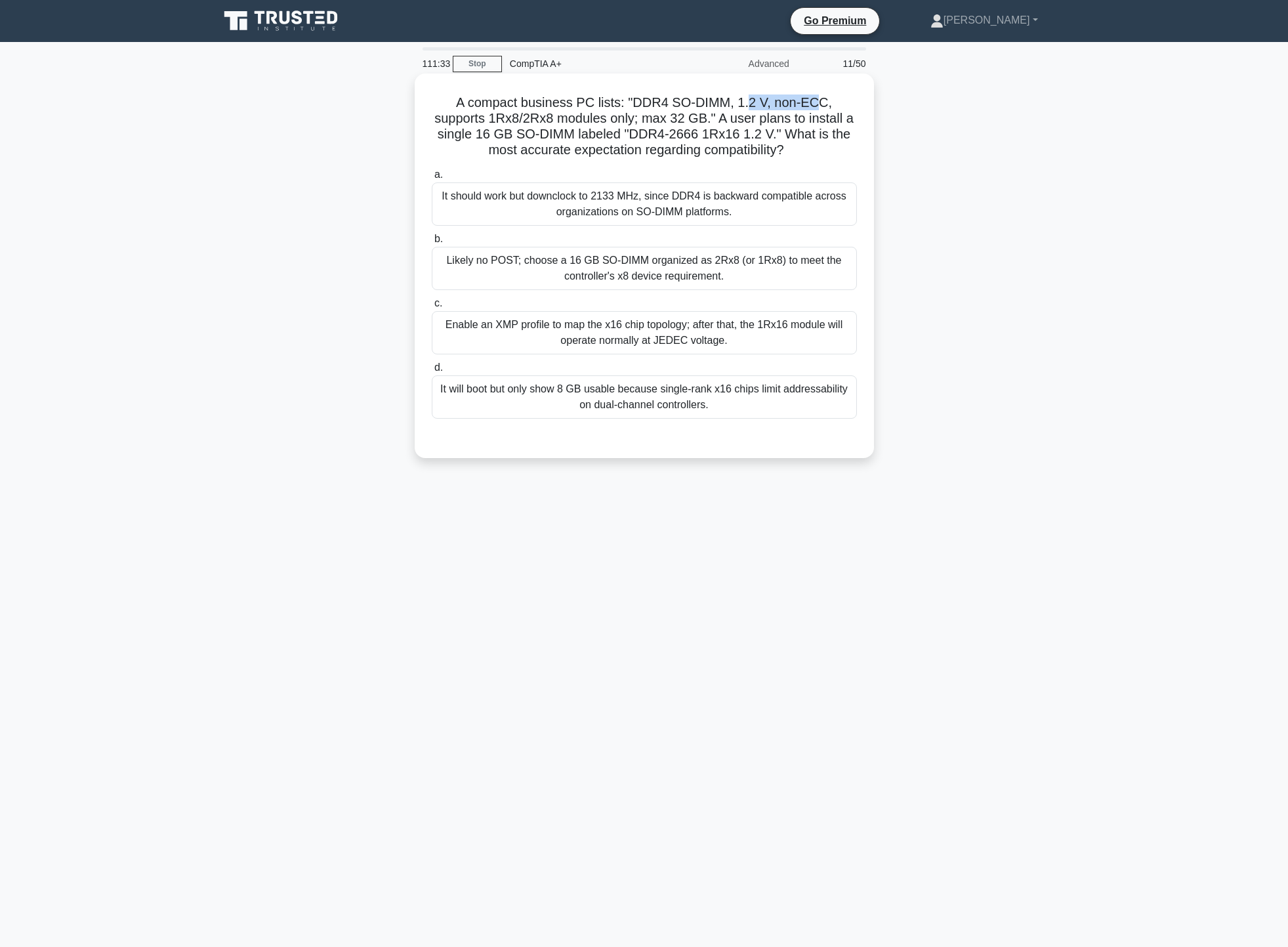
drag, startPoint x: 721, startPoint y: 108, endPoint x: 776, endPoint y: 109, distance: 55.0
click at [786, 107] on h5 "A compact business PC lists: "DDR4 SO-DIMM, 1.2 V, non-ECC, supports 1Rx8/2Rx8 …" at bounding box center [644, 127] width 428 height 64
drag, startPoint x: 441, startPoint y: 124, endPoint x: 628, endPoint y: 118, distance: 187.1
click at [628, 118] on h5 "A compact business PC lists: "DDR4 SO-DIMM, 1.2 V, non-ECC, supports 1Rx8/2Rx8 …" at bounding box center [644, 127] width 428 height 64
drag, startPoint x: 628, startPoint y: 139, endPoint x: 726, endPoint y: 130, distance: 98.4
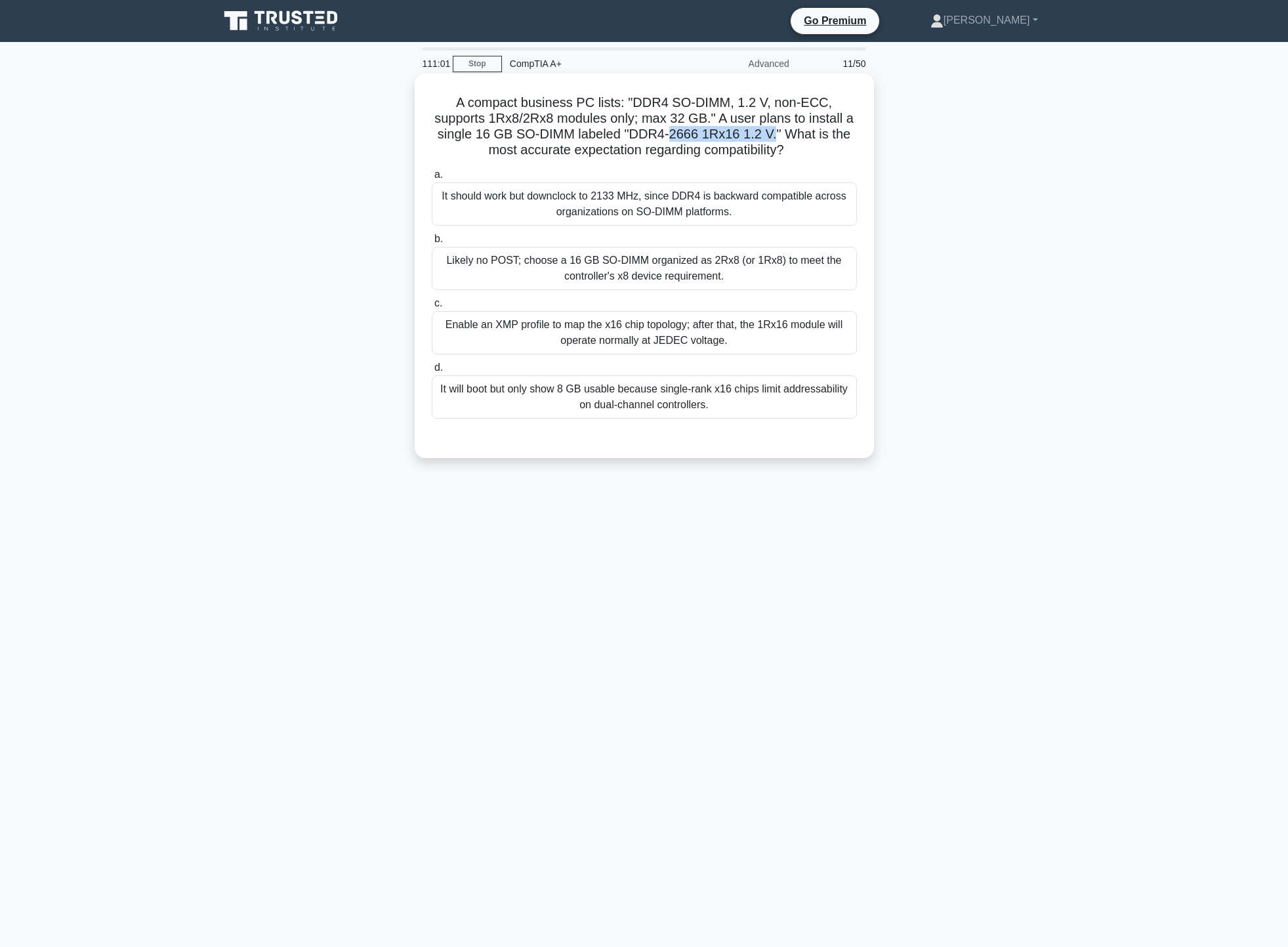
click at [726, 130] on h5 "A compact business PC lists: "DDR4 SO-DIMM, 1.2 V, non-ECC, supports 1Rx8/2Rx8 …" at bounding box center [644, 127] width 428 height 64
click at [743, 268] on div "Likely no POST; choose a 16 GB SO-DIMM organized as 2Rx8 (or 1Rx8) to meet the …" at bounding box center [644, 268] width 425 height 43
click at [431, 244] on input "b. Likely no POST; choose a 16 GB SO-DIMM organized as 2Rx8 (or 1Rx8) to meet t…" at bounding box center [431, 239] width 0 height 8
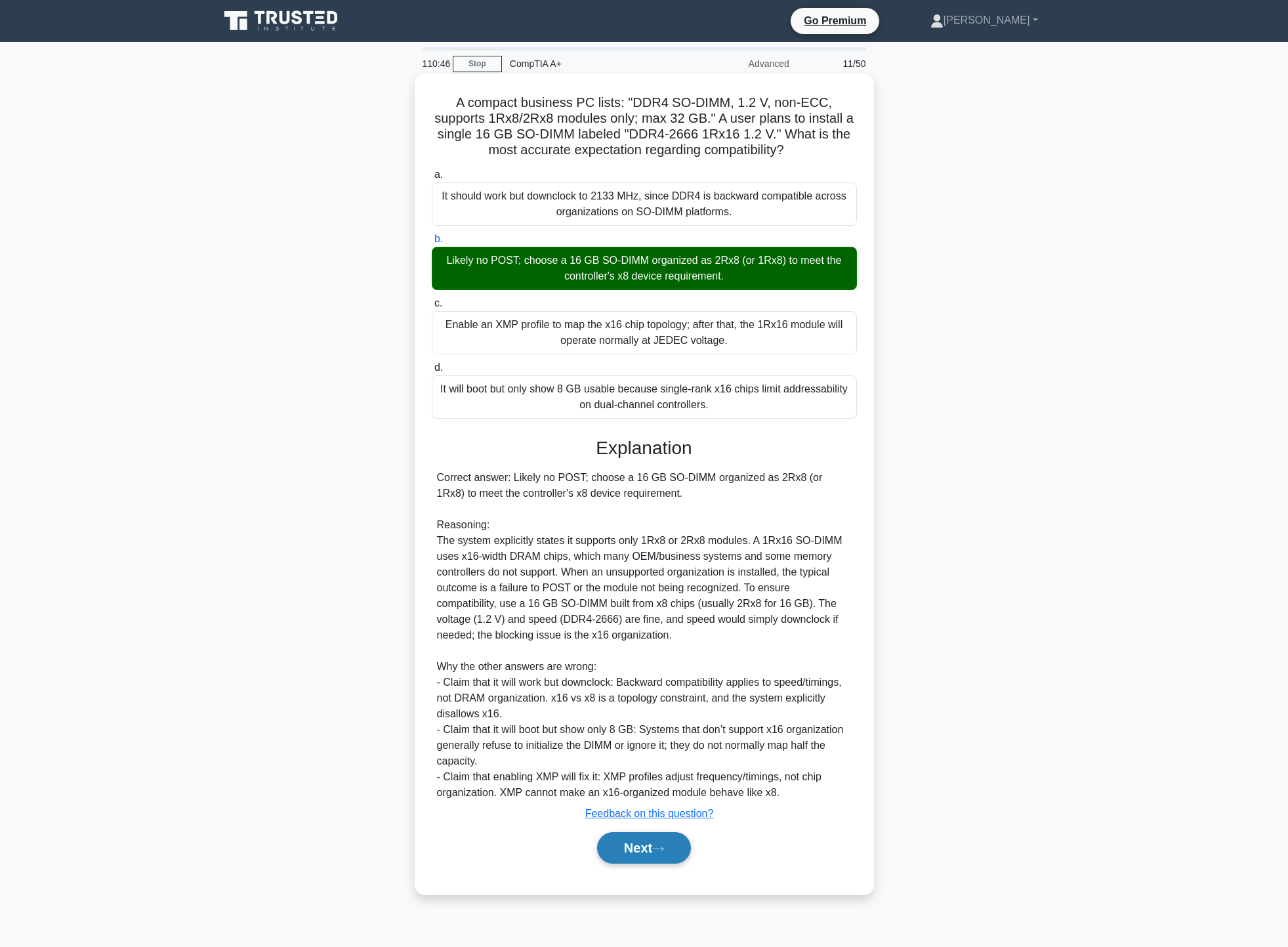
click at [656, 860] on button "Next" at bounding box center [644, 848] width 94 height 32
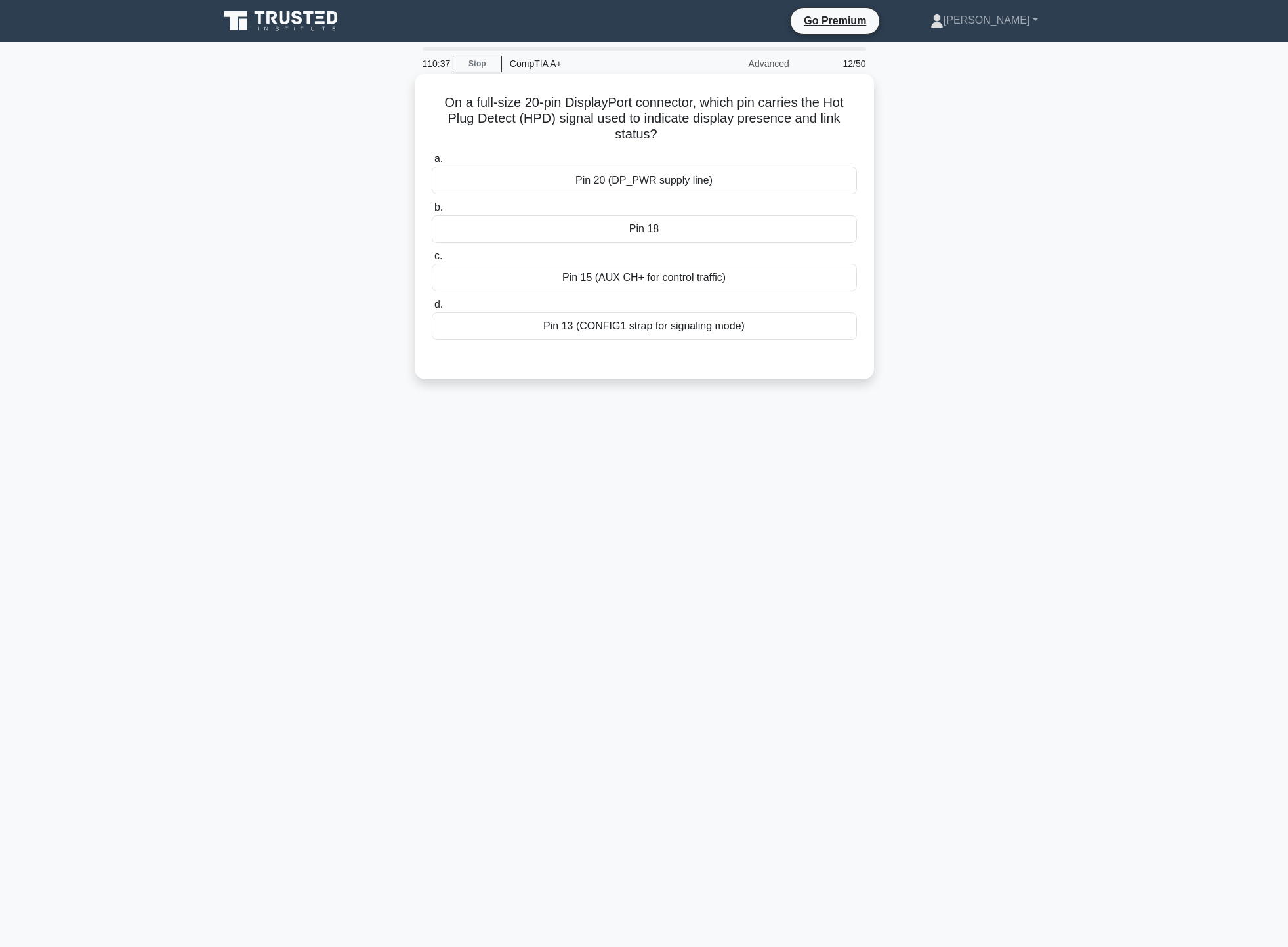
click at [723, 232] on div "Pin 18" at bounding box center [644, 228] width 425 height 27
click at [431, 212] on input "b. Pin 18" at bounding box center [431, 207] width 0 height 8
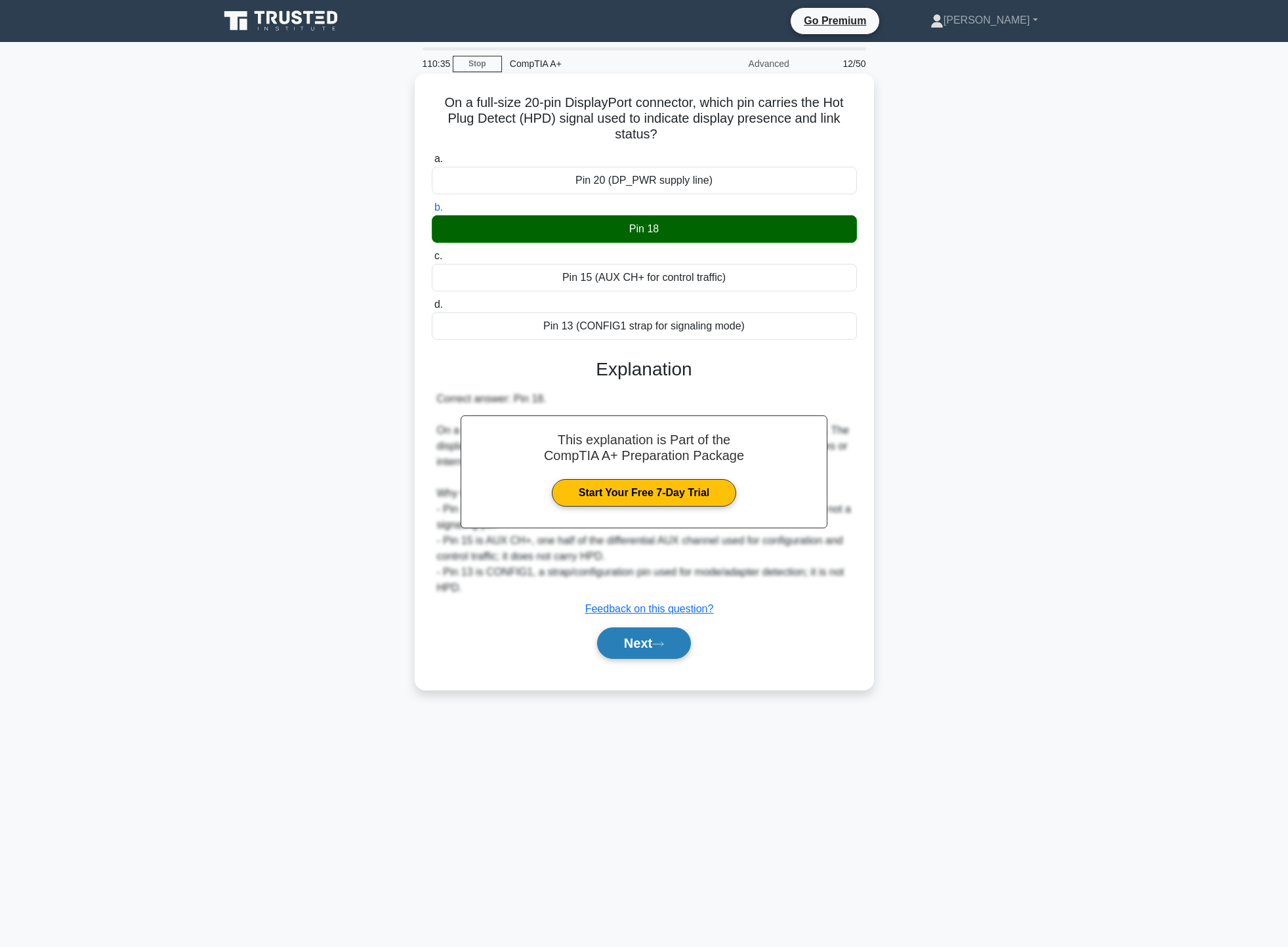
click at [661, 650] on button "Next" at bounding box center [644, 643] width 94 height 32
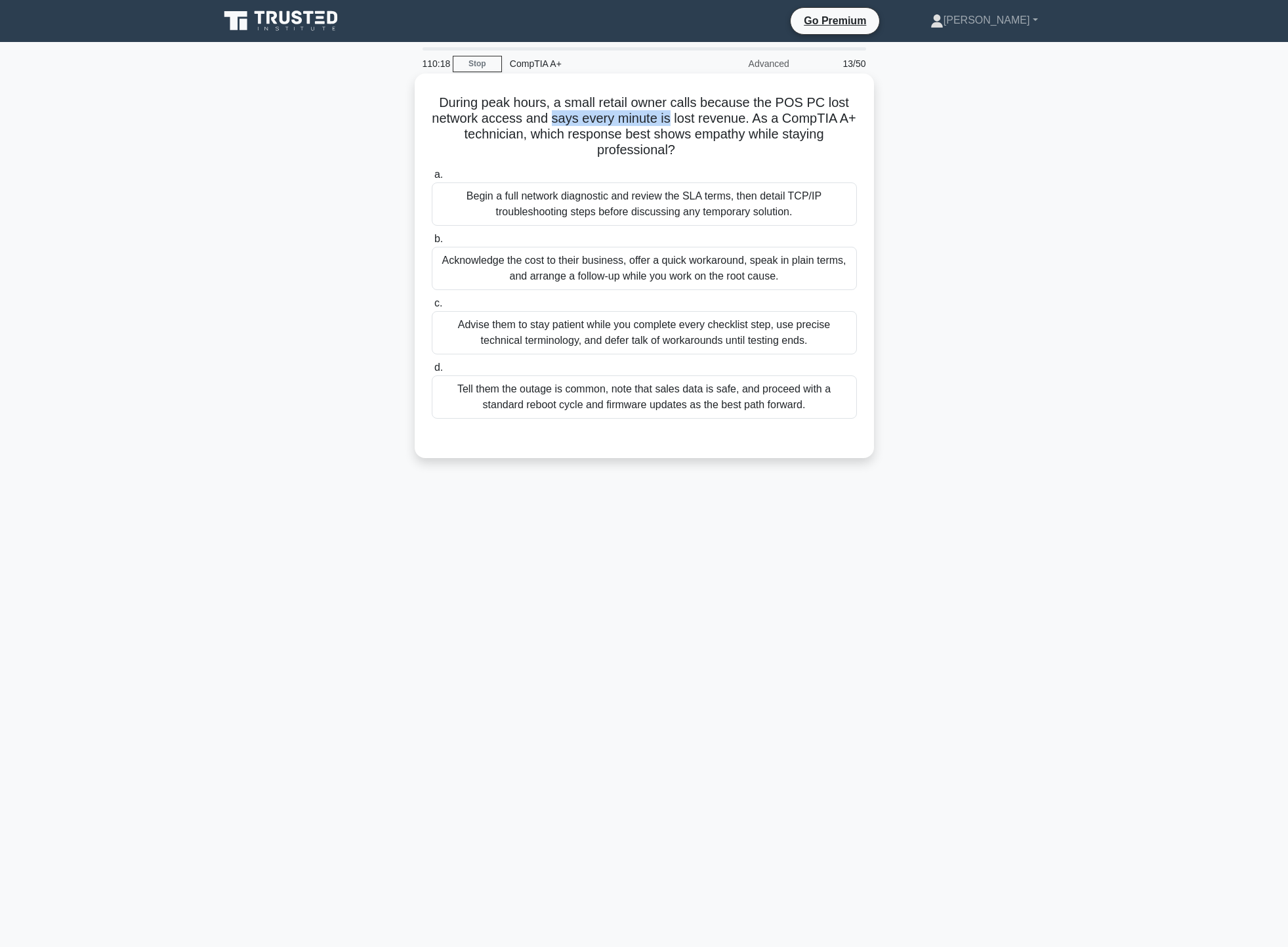
drag, startPoint x: 549, startPoint y: 120, endPoint x: 667, endPoint y: 120, distance: 118.0
click at [667, 120] on h5 "During peak hours, a small retail owner calls because the POS PC lost network a…" at bounding box center [644, 127] width 428 height 64
drag, startPoint x: 487, startPoint y: 123, endPoint x: 740, endPoint y: 140, distance: 253.6
click at [740, 140] on h5 "During peak hours, a small retail owner calls because the POS PC lost network a…" at bounding box center [644, 127] width 428 height 64
click at [747, 148] on h5 "During peak hours, a small retail owner calls because the POS PC lost network a…" at bounding box center [644, 127] width 428 height 64
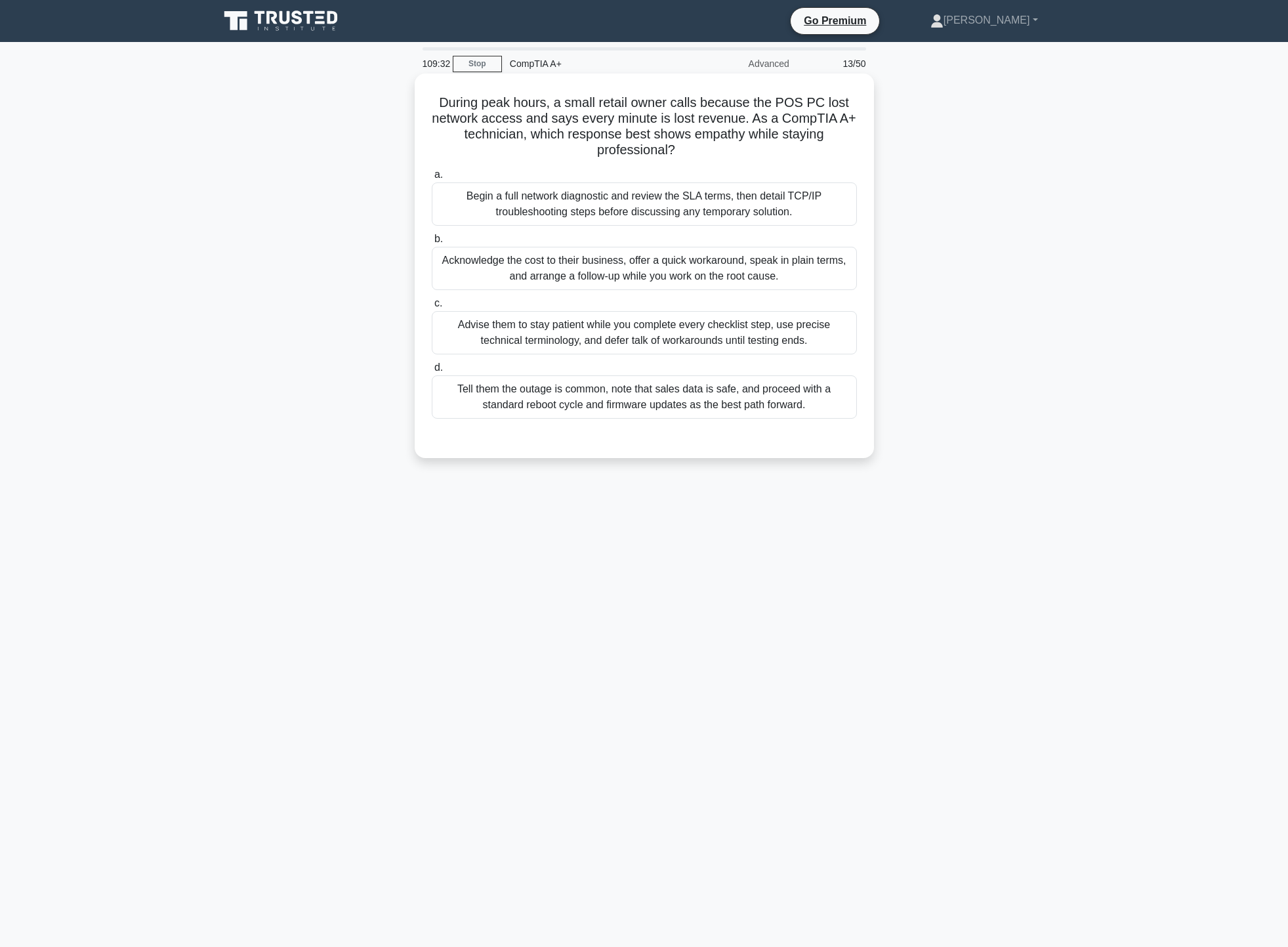
click at [670, 269] on div "Acknowledge the cost to their business, offer a quick workaround, speak in plai…" at bounding box center [644, 268] width 425 height 43
click at [431, 244] on input "b. Acknowledge the cost to their business, offer a quick workaround, speak in p…" at bounding box center [431, 239] width 0 height 8
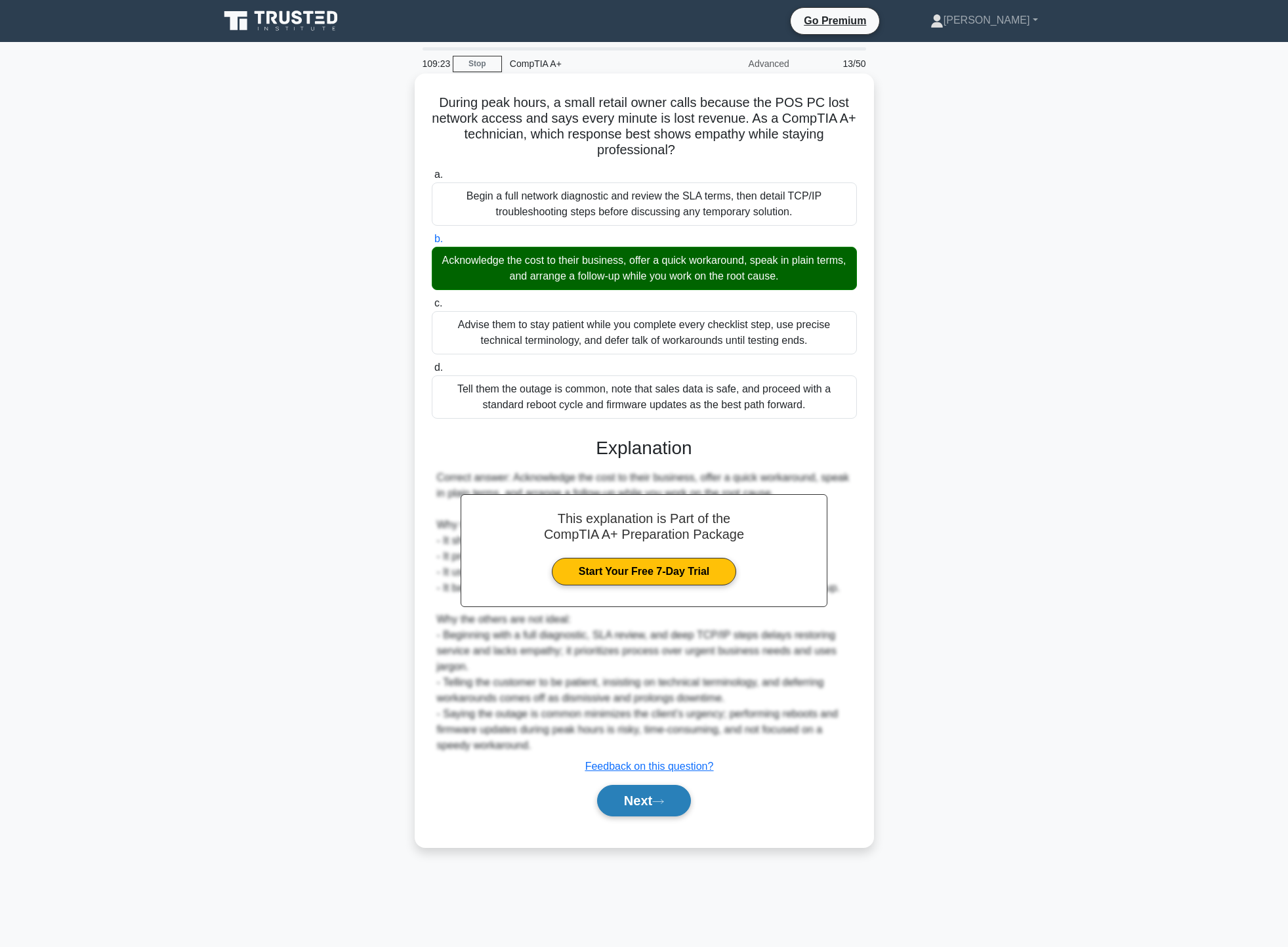
click at [618, 807] on button "Next" at bounding box center [644, 800] width 94 height 32
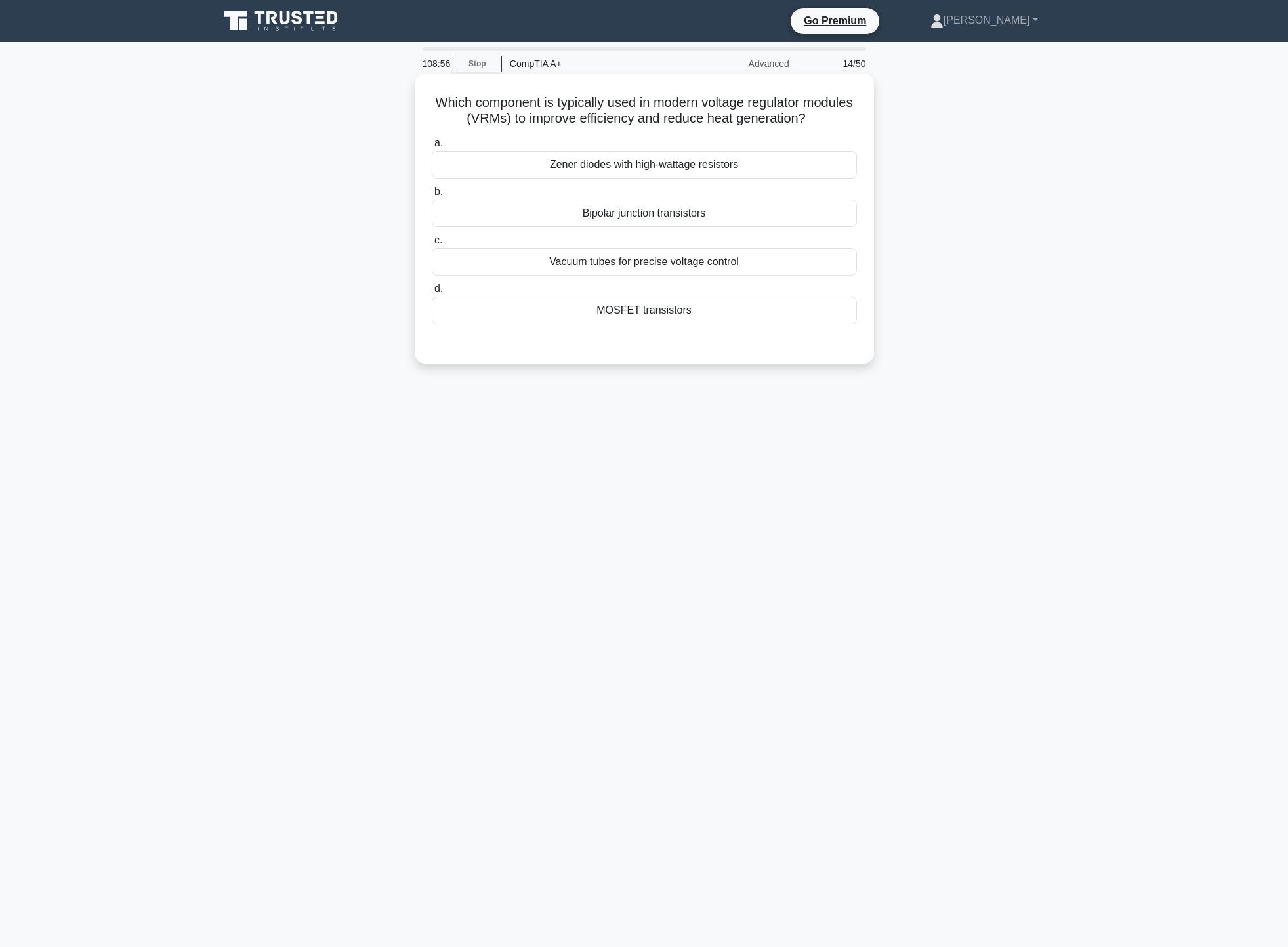
click at [732, 160] on div "Zener diodes with high-wattage resistors" at bounding box center [644, 164] width 425 height 27
click at [431, 148] on input "a. Zener diodes with high-wattage resistors" at bounding box center [431, 144] width 0 height 8
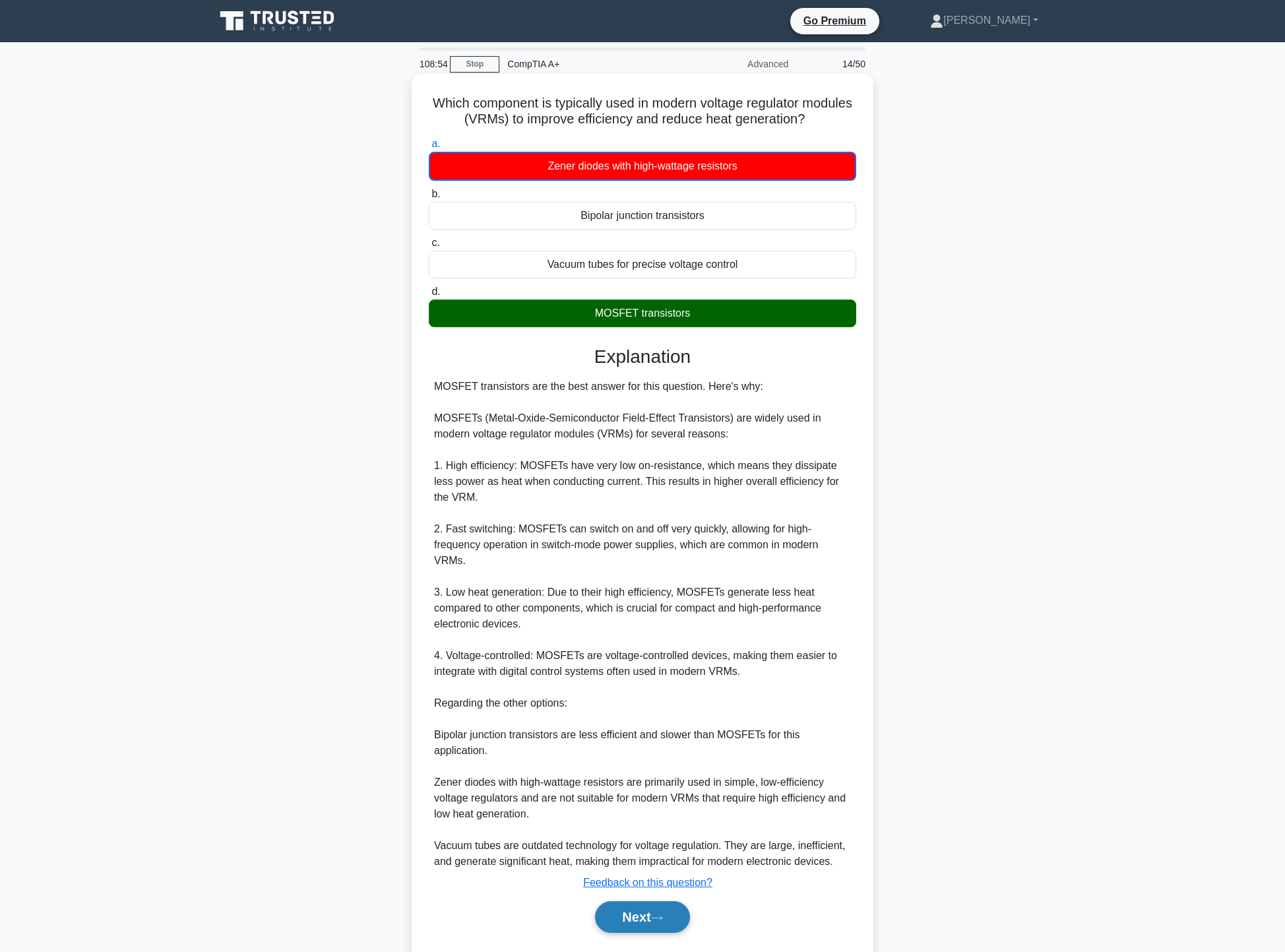
click at [651, 901] on button "Next" at bounding box center [642, 917] width 94 height 32
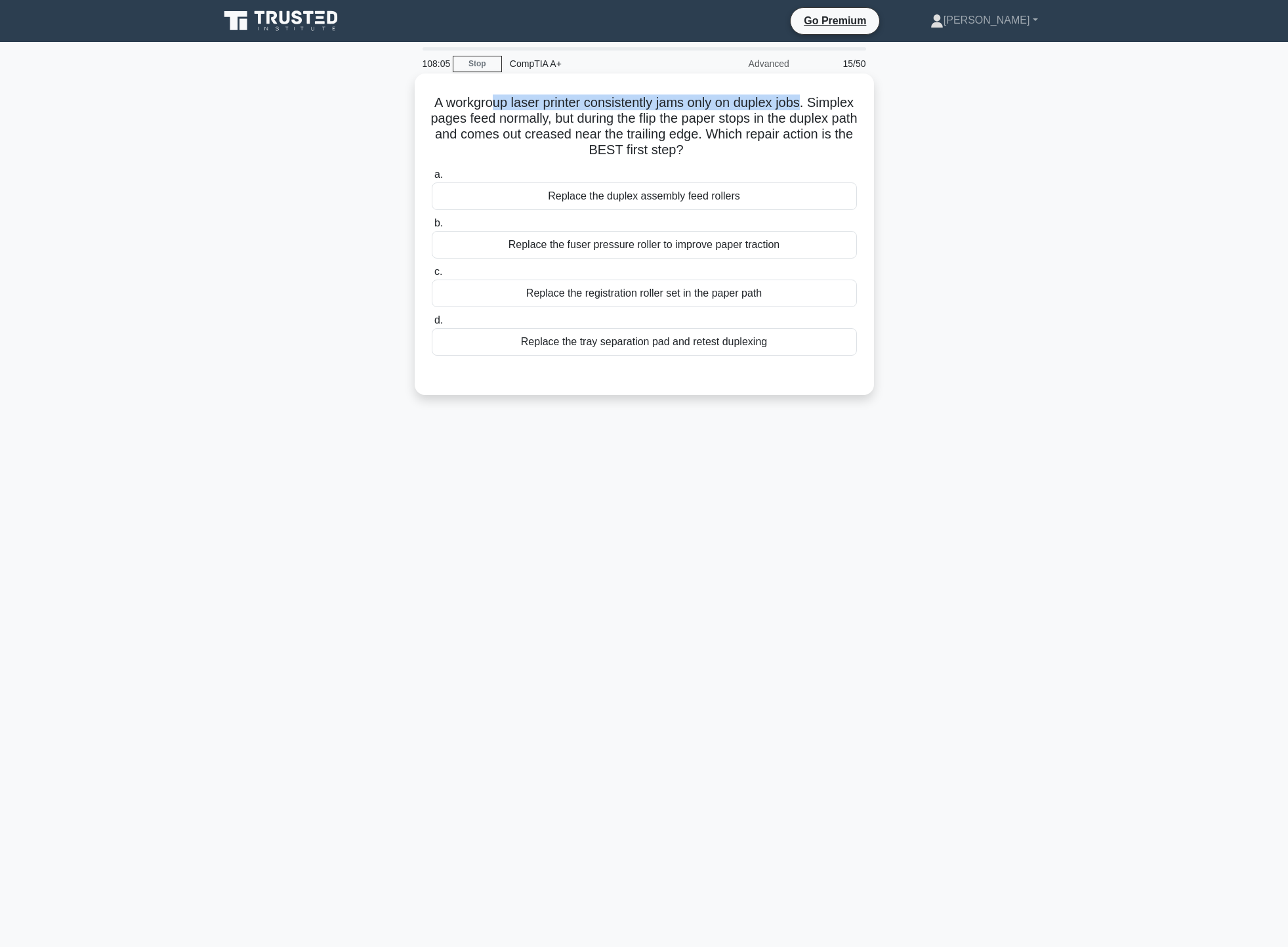
drag, startPoint x: 521, startPoint y: 95, endPoint x: 833, endPoint y: 102, distance: 312.1
click at [833, 102] on h5 "A workgroup laser printer consistently jams only on duplex jobs. Simplex pages …" at bounding box center [644, 127] width 428 height 64
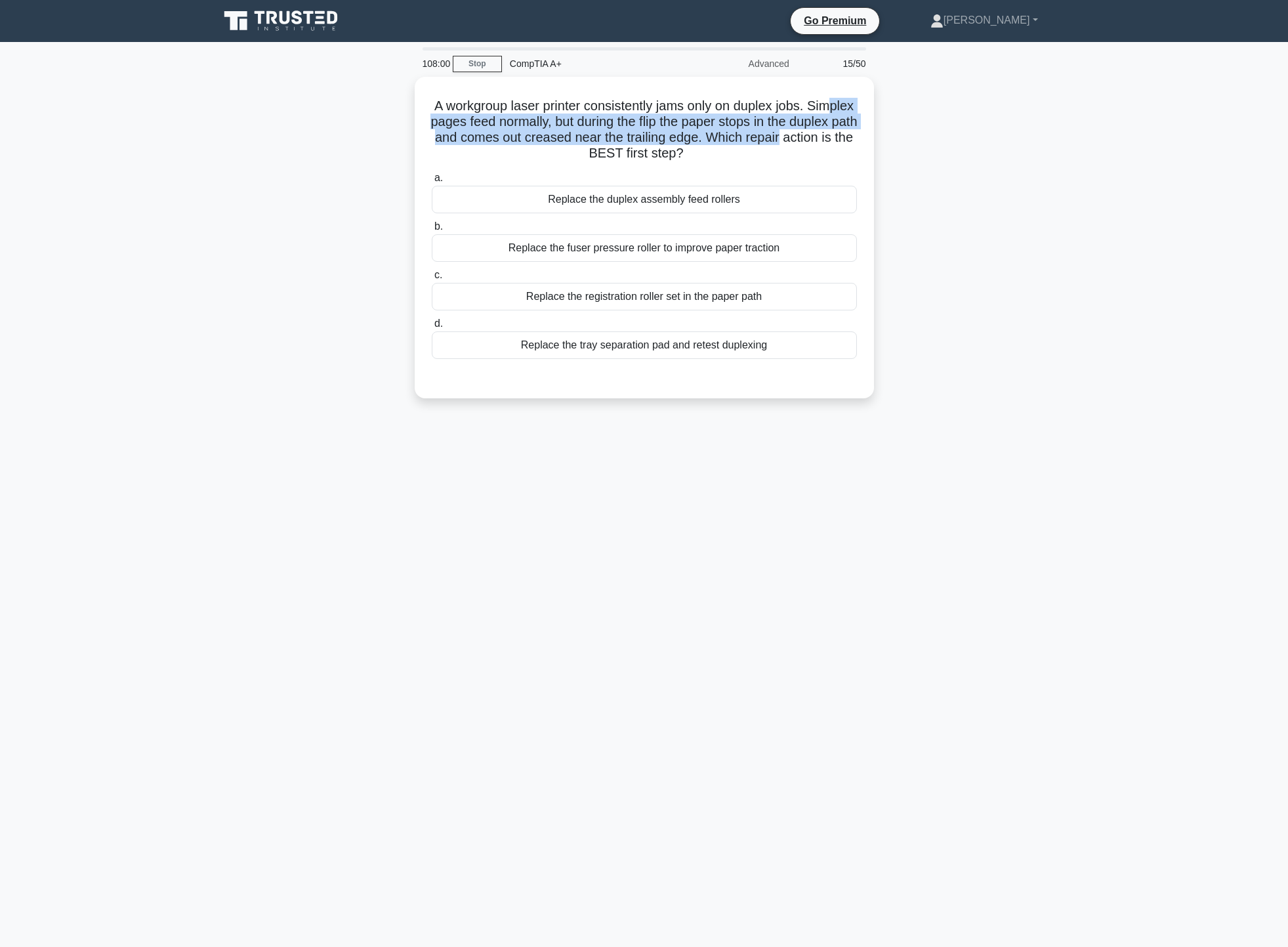
drag, startPoint x: 459, startPoint y: 121, endPoint x: 875, endPoint y: 137, distance: 416.3
click at [875, 137] on div "A workgroup laser printer consistently jams only on duplex jobs. Simplex pages …" at bounding box center [644, 246] width 866 height 338
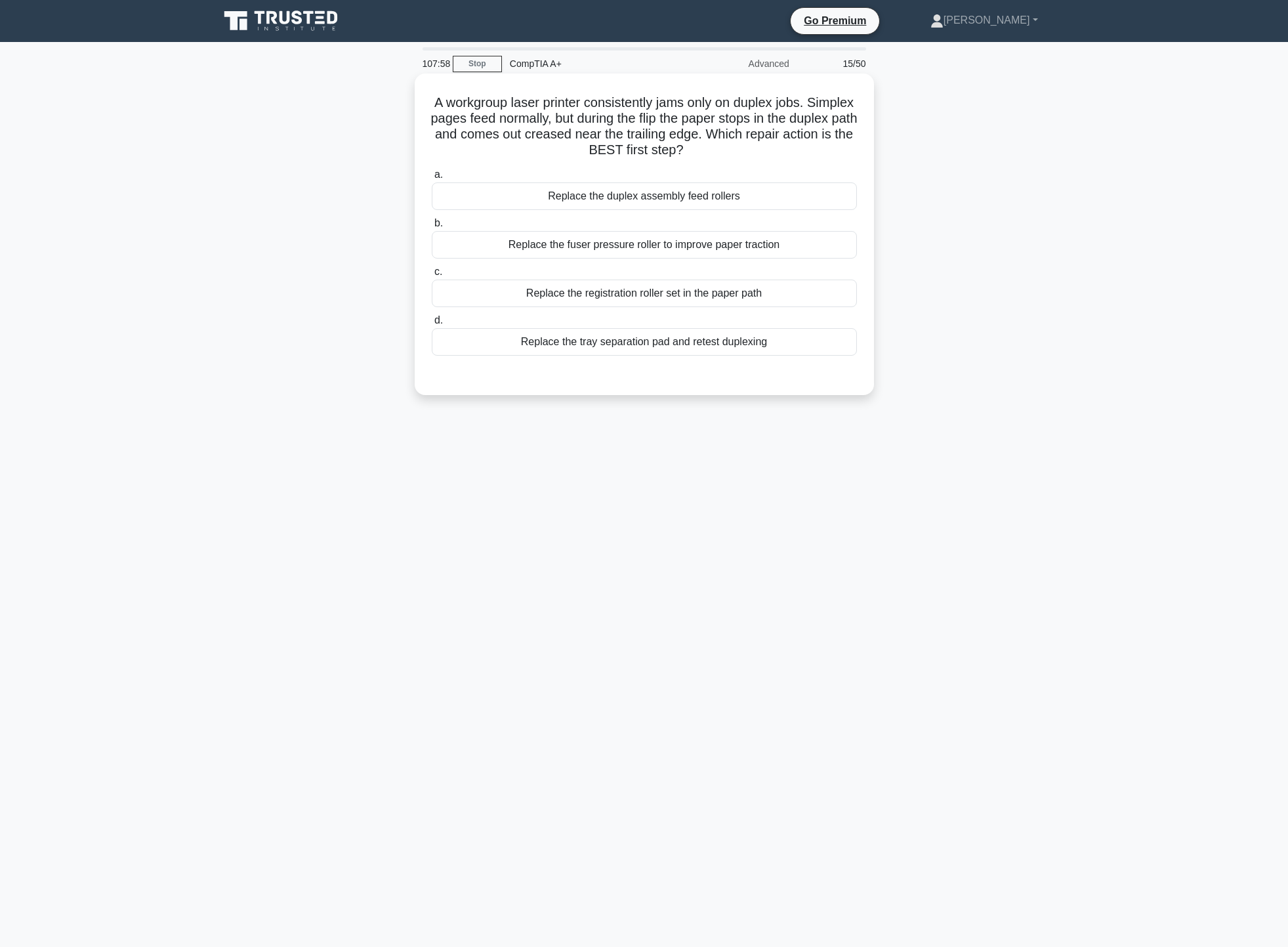
click at [813, 156] on h5 "A workgroup laser printer consistently jams only on duplex jobs. Simplex pages …" at bounding box center [644, 127] width 428 height 64
click at [786, 193] on div "Replace the duplex assembly feed rollers" at bounding box center [644, 195] width 425 height 27
click at [431, 179] on input "a. Replace the duplex assembly feed rollers" at bounding box center [431, 175] width 0 height 8
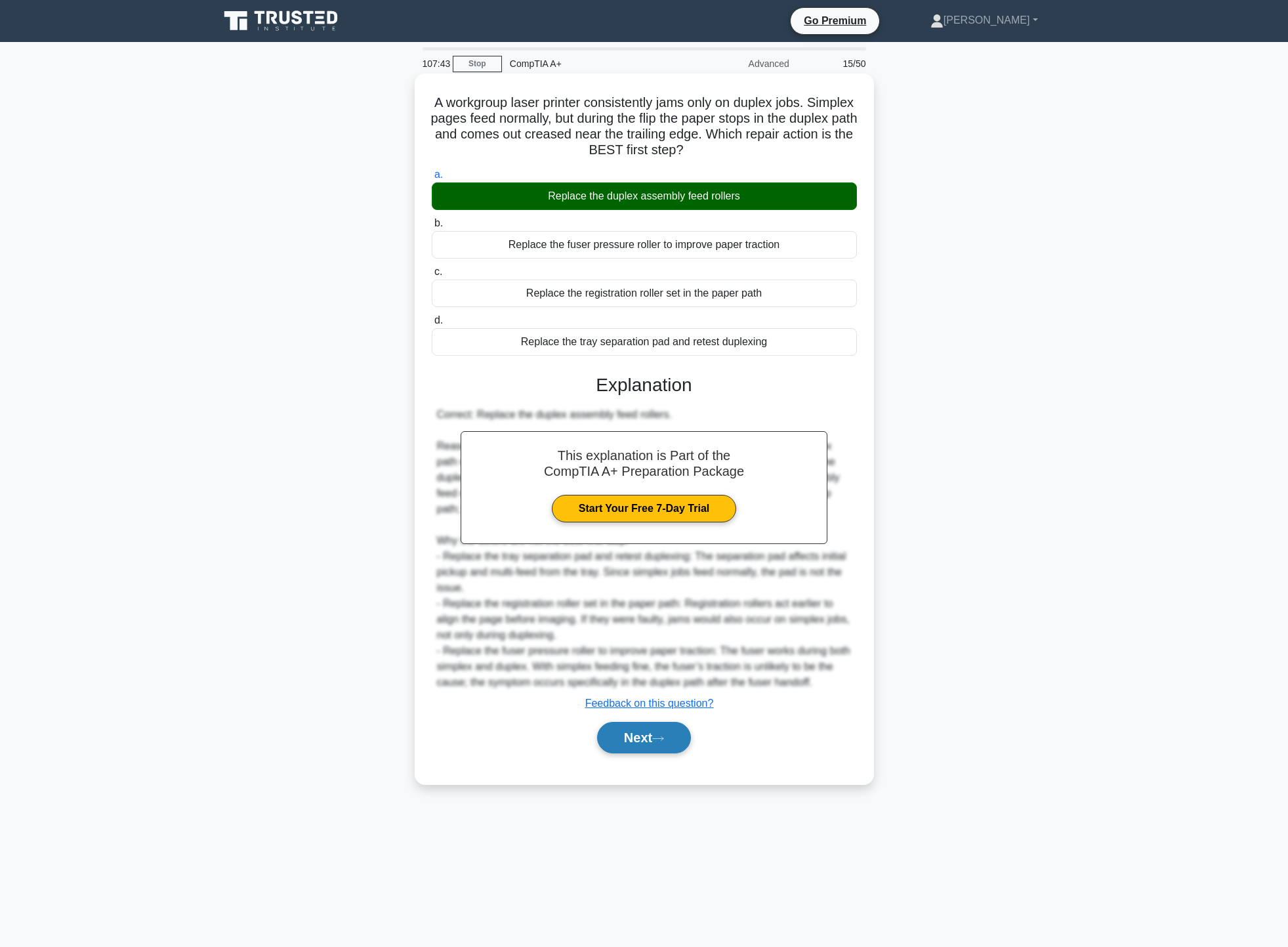
click at [666, 749] on button "Next" at bounding box center [644, 738] width 94 height 32
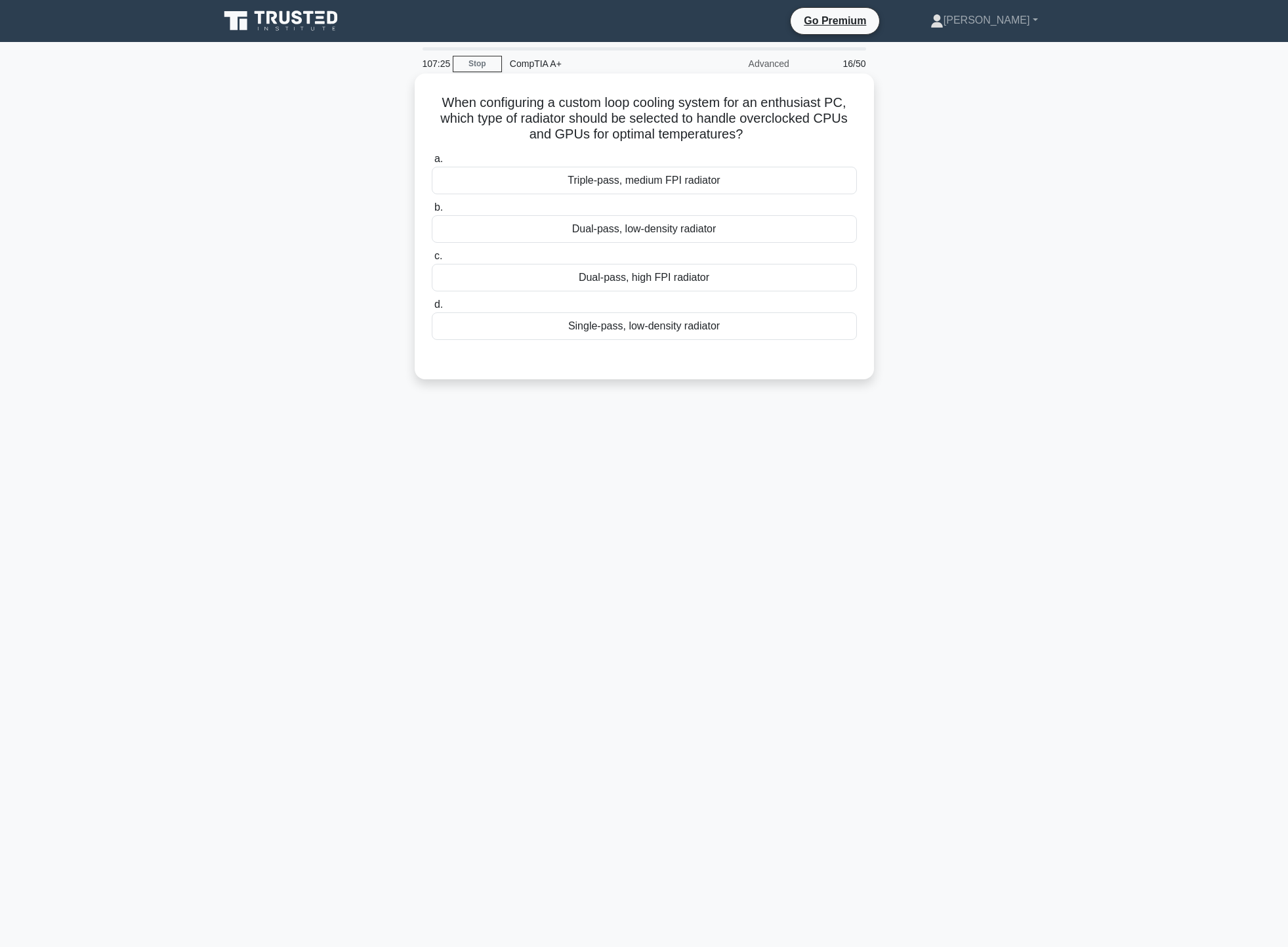
click at [684, 282] on div "Dual-pass, high FPI radiator" at bounding box center [644, 277] width 425 height 27
click at [431, 261] on input "c. Dual-pass, high FPI radiator" at bounding box center [431, 256] width 0 height 8
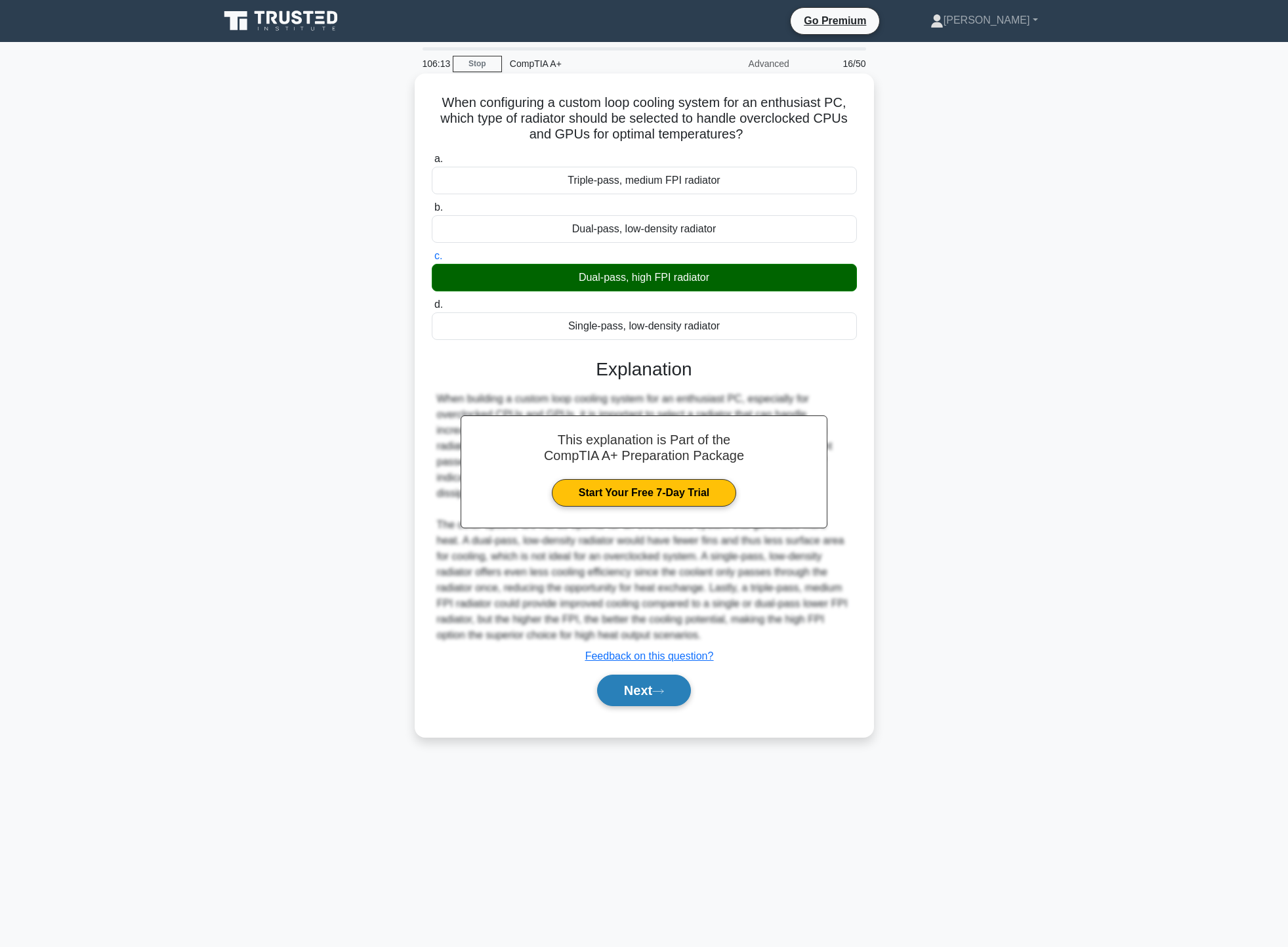
click at [670, 675] on button "Next" at bounding box center [644, 690] width 94 height 32
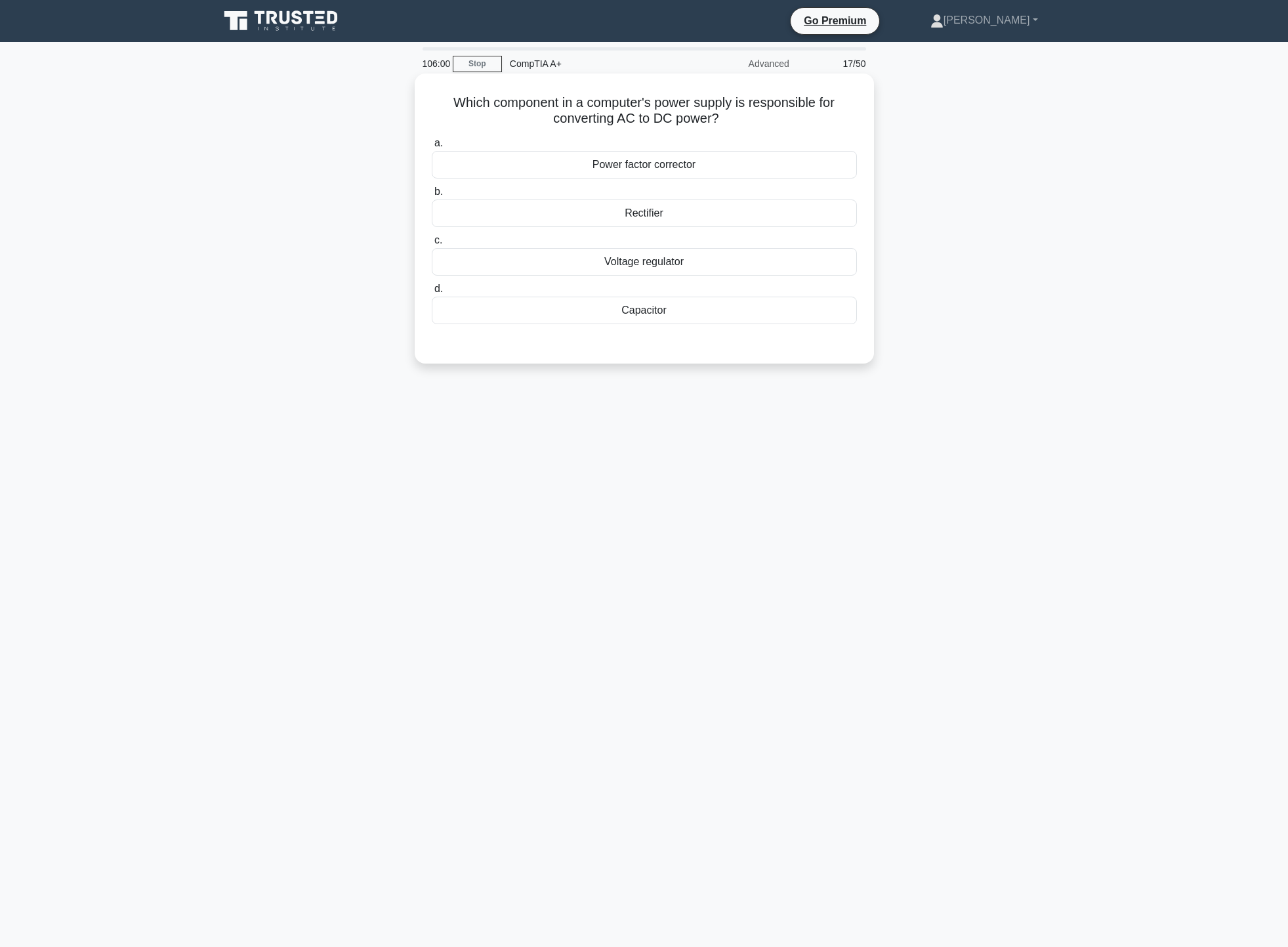
click at [746, 215] on div "Rectifier" at bounding box center [644, 213] width 425 height 27
click at [431, 196] on input "b. Rectifier" at bounding box center [431, 192] width 0 height 8
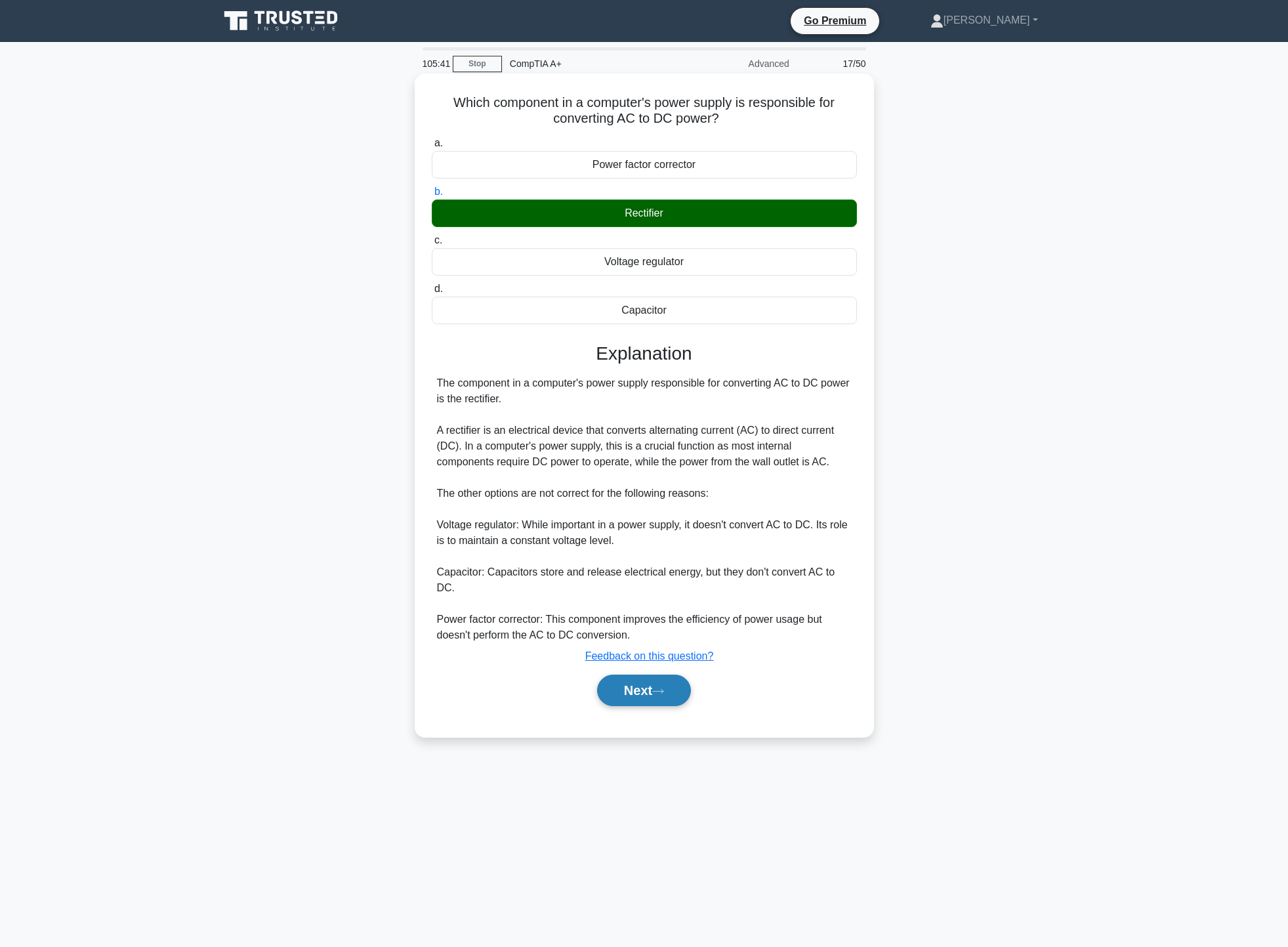
click at [670, 684] on button "Next" at bounding box center [644, 690] width 94 height 32
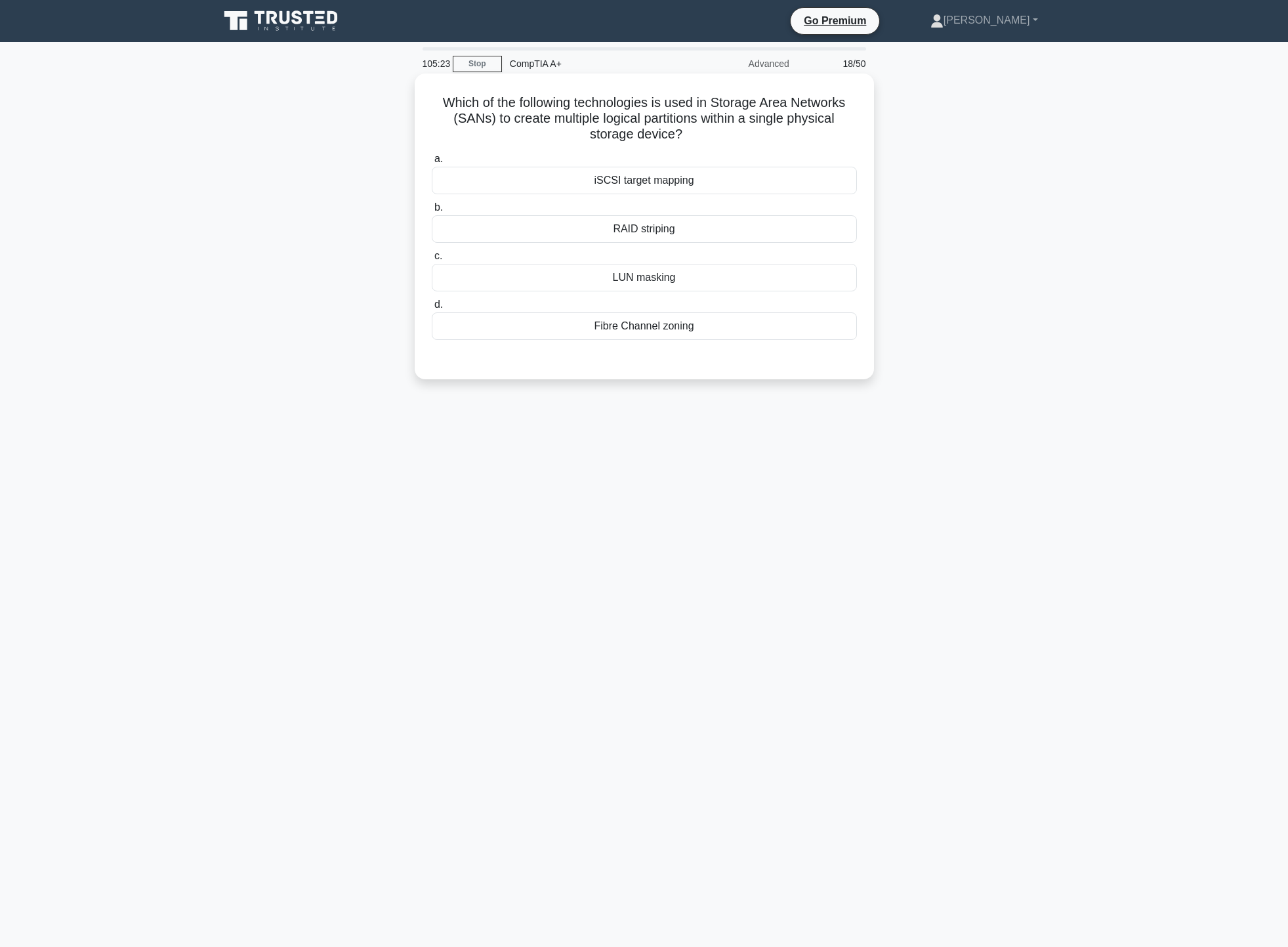
click at [733, 182] on div "iSCSI target mapping" at bounding box center [644, 180] width 425 height 27
click at [431, 163] on input "a. iSCSI target mapping" at bounding box center [431, 159] width 0 height 8
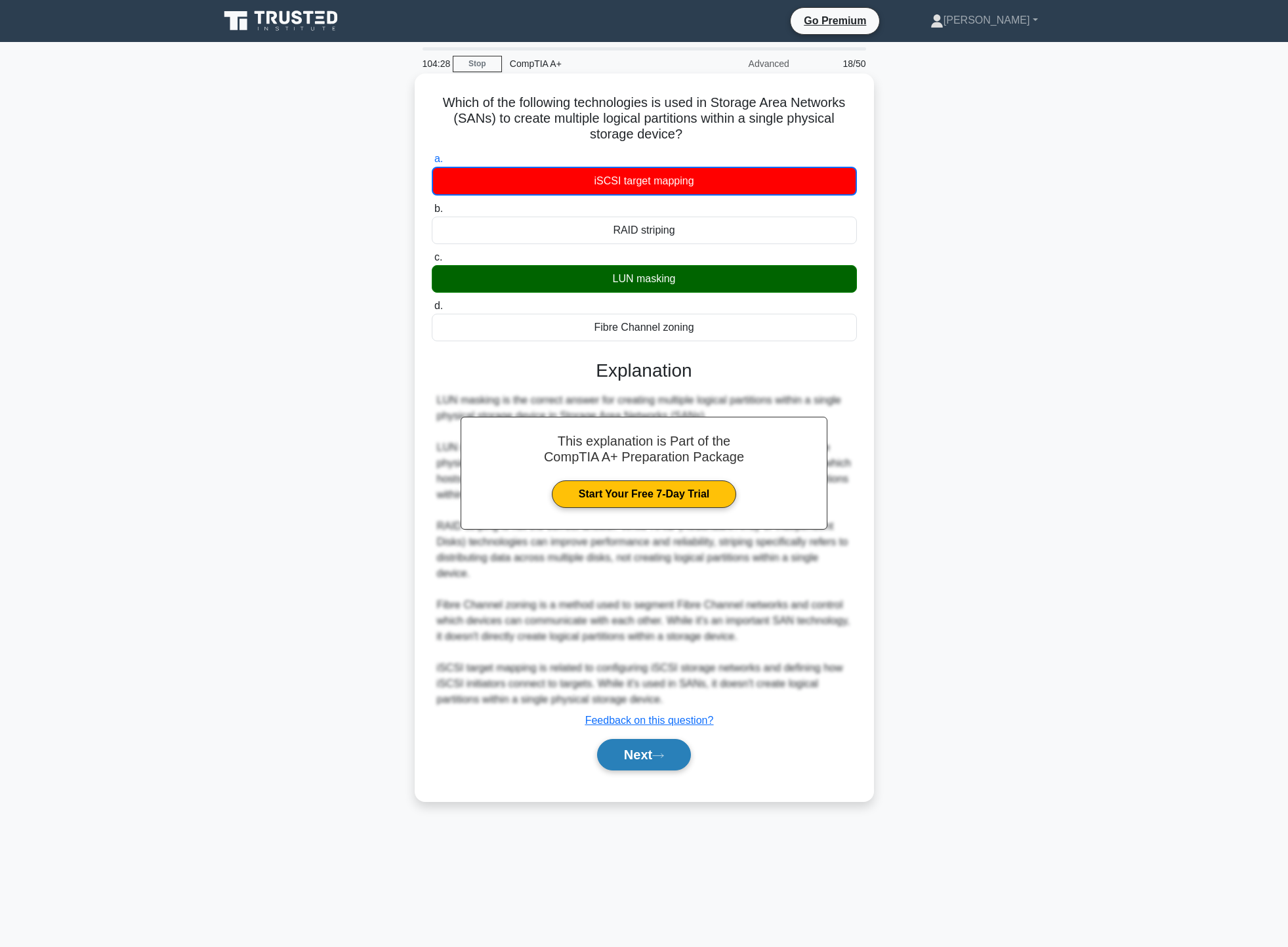
click at [677, 745] on button "Next" at bounding box center [644, 754] width 94 height 32
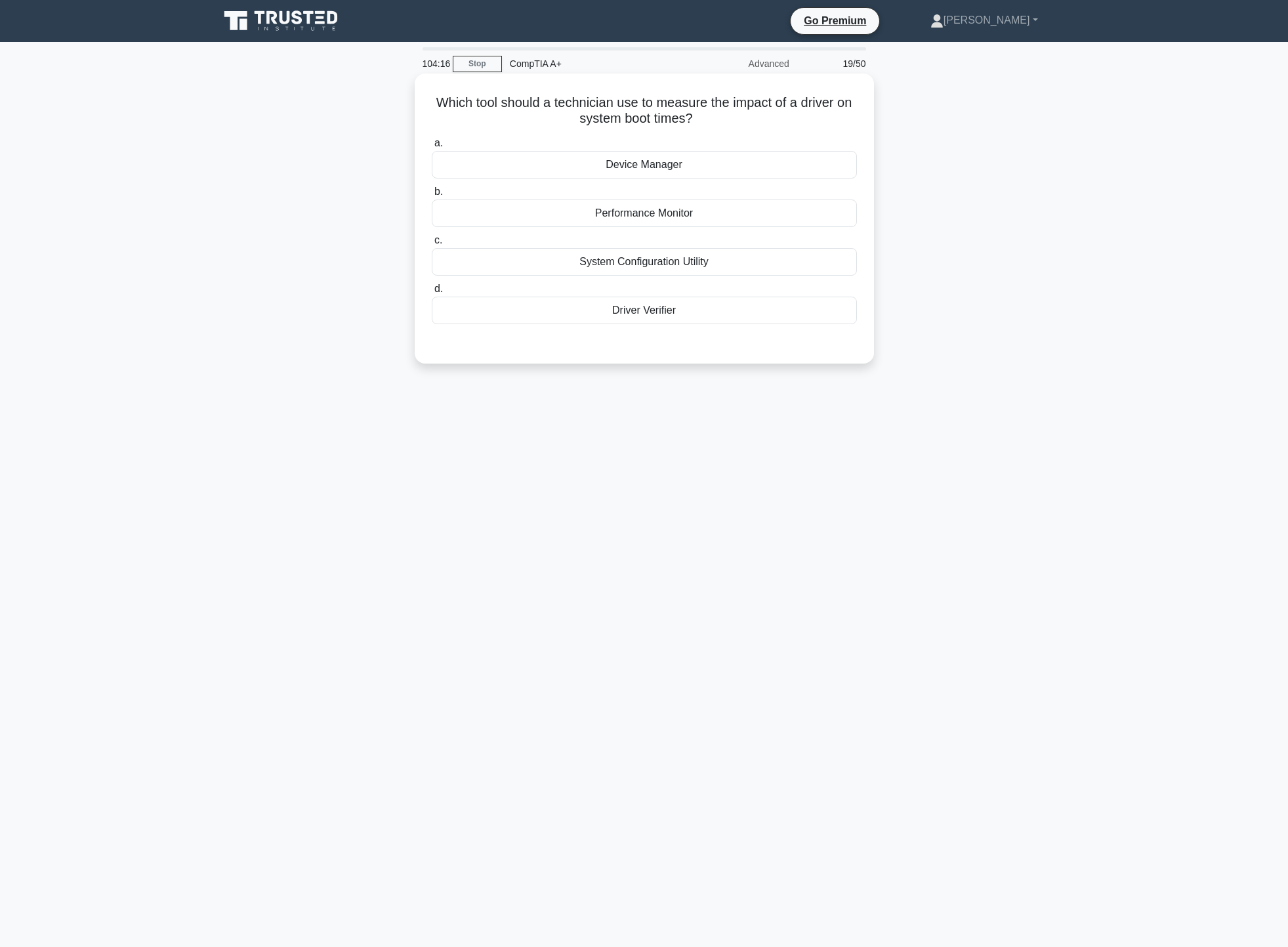
click at [722, 166] on div "Device Manager" at bounding box center [644, 164] width 425 height 27
click at [431, 148] on input "a. Device Manager" at bounding box center [431, 144] width 0 height 8
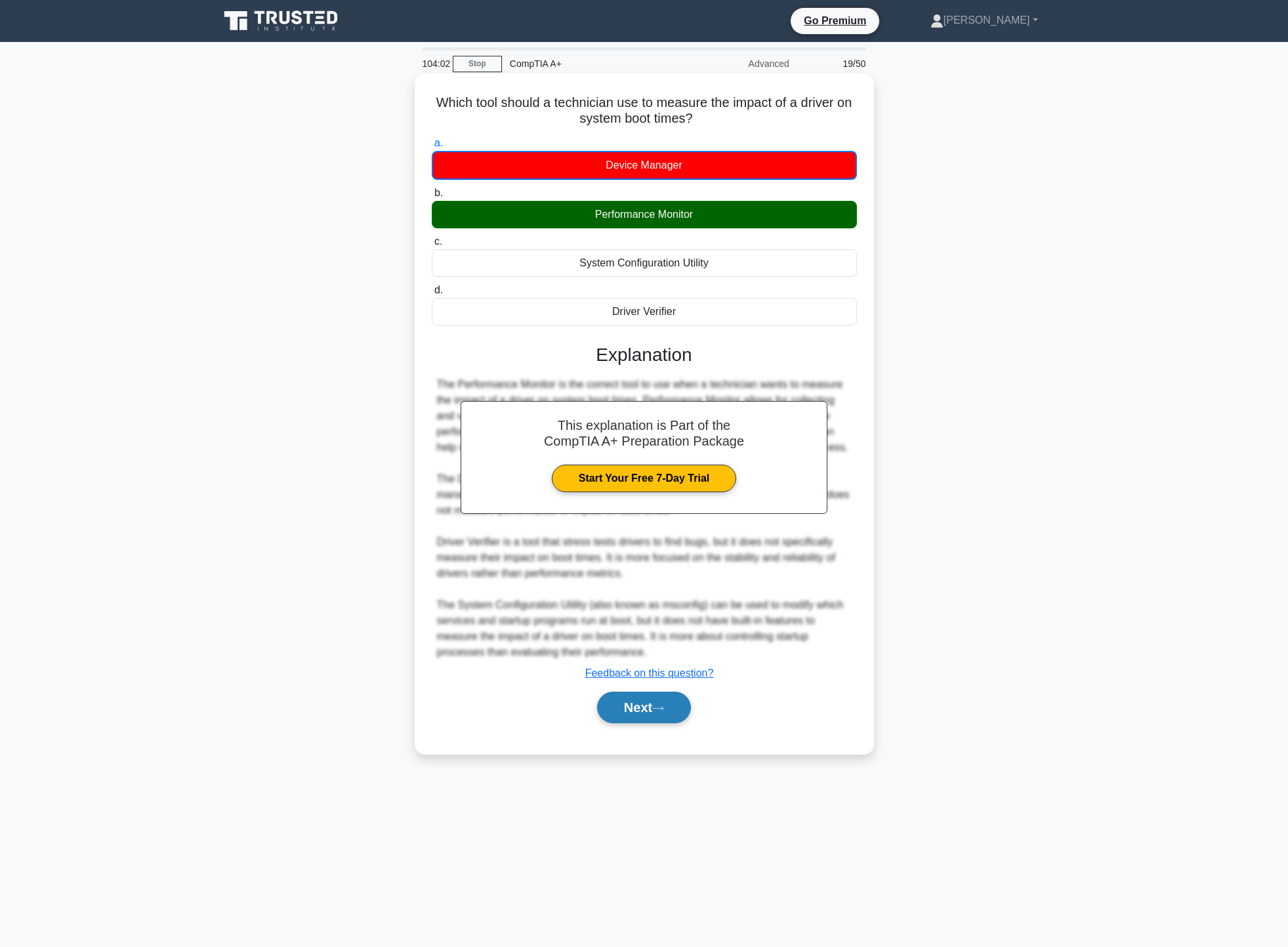
click at [653, 707] on button "Next" at bounding box center [644, 707] width 94 height 32
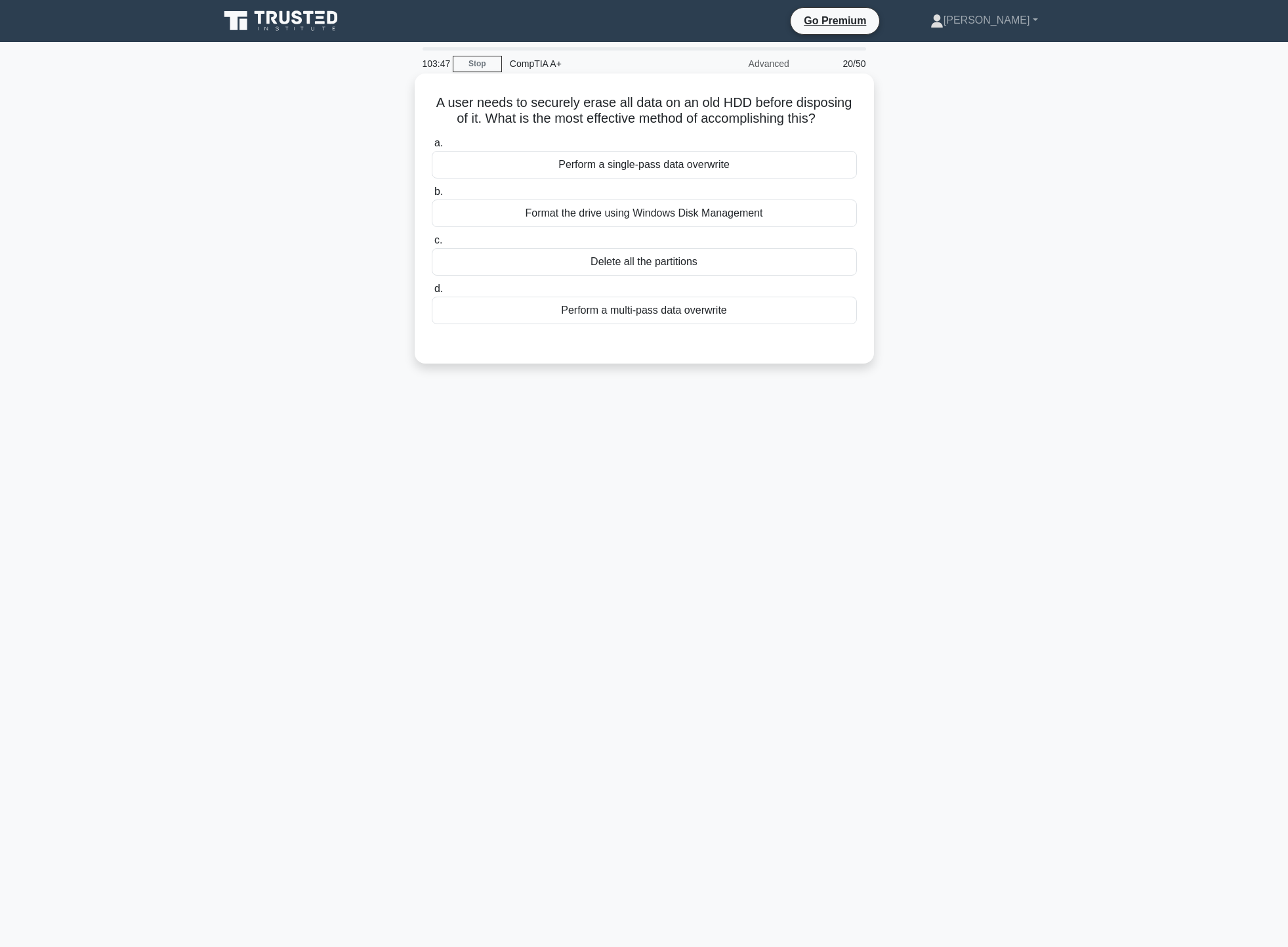
drag, startPoint x: 436, startPoint y: 95, endPoint x: 842, endPoint y: 130, distance: 407.5
click at [842, 130] on div "A user needs to securely erase all data on an old HDD before disposing of it. W…" at bounding box center [644, 218] width 449 height 279
click at [774, 307] on div "Perform a multi-pass data overwrite" at bounding box center [644, 310] width 425 height 27
click at [431, 293] on input "d. Perform a multi-pass data overwrite" at bounding box center [431, 289] width 0 height 8
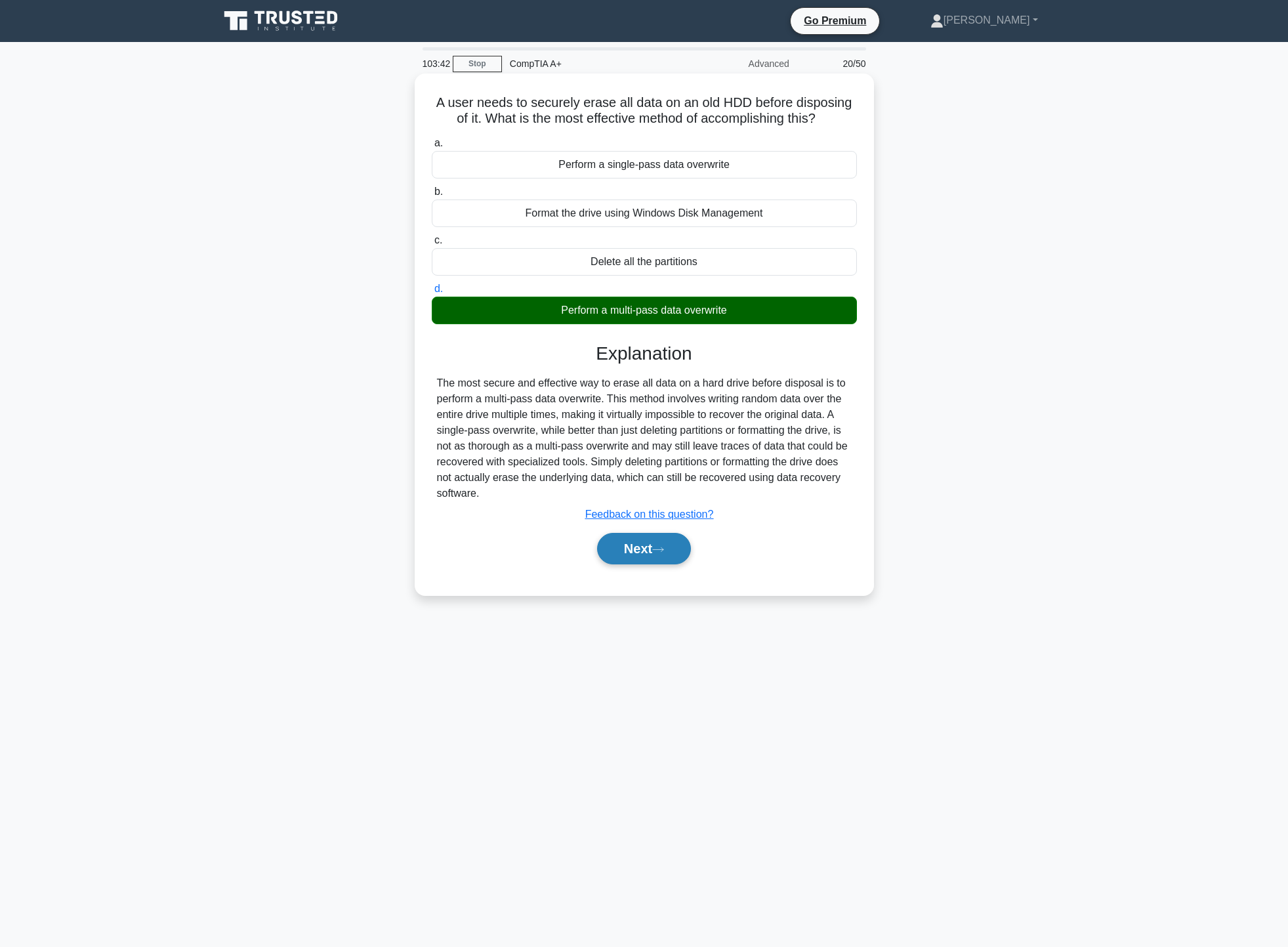
click at [660, 553] on icon at bounding box center [658, 549] width 12 height 7
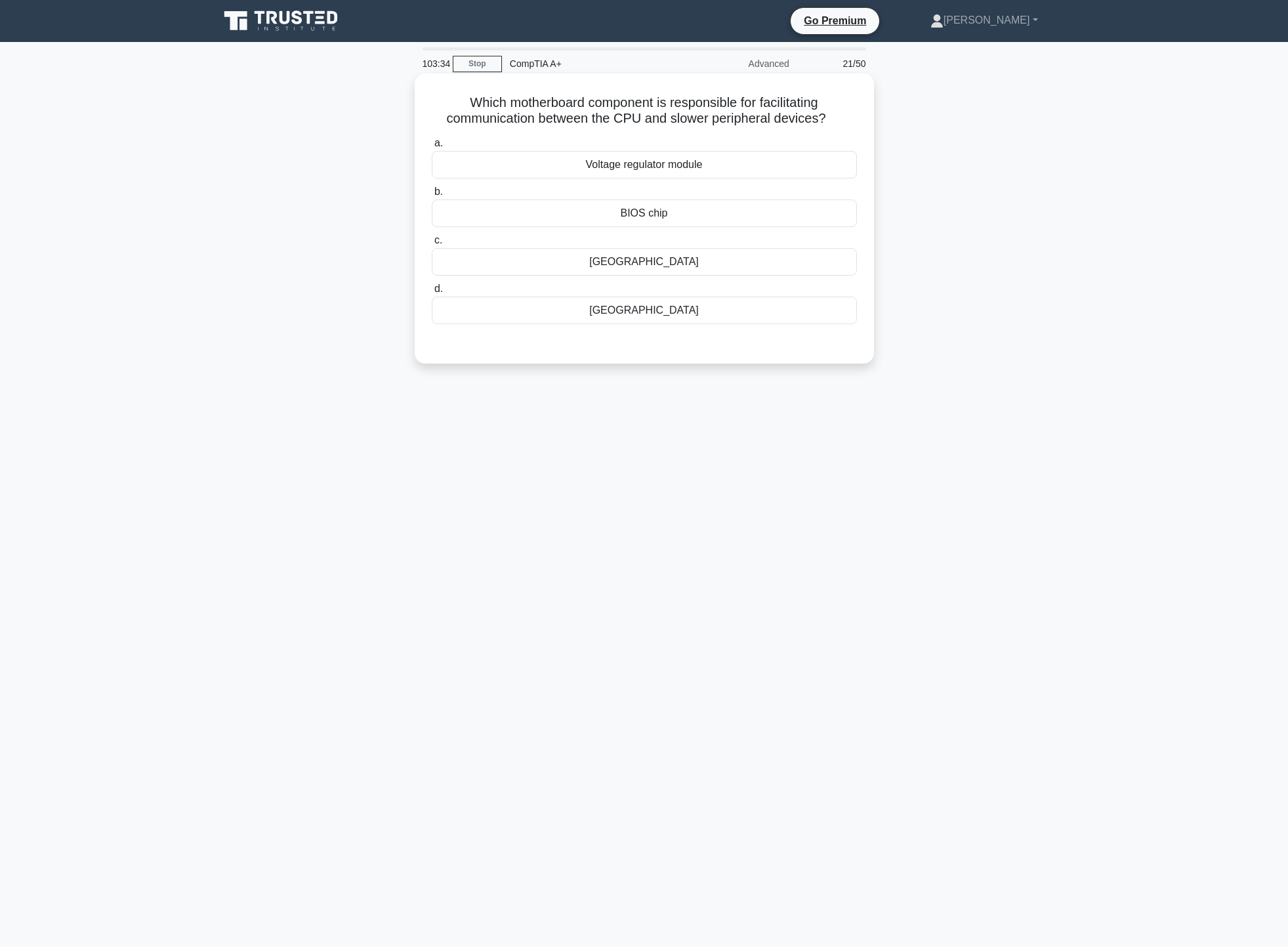
click at [672, 317] on div "Southbridge" at bounding box center [644, 310] width 425 height 27
click at [431, 293] on input "d. Southbridge" at bounding box center [431, 289] width 0 height 8
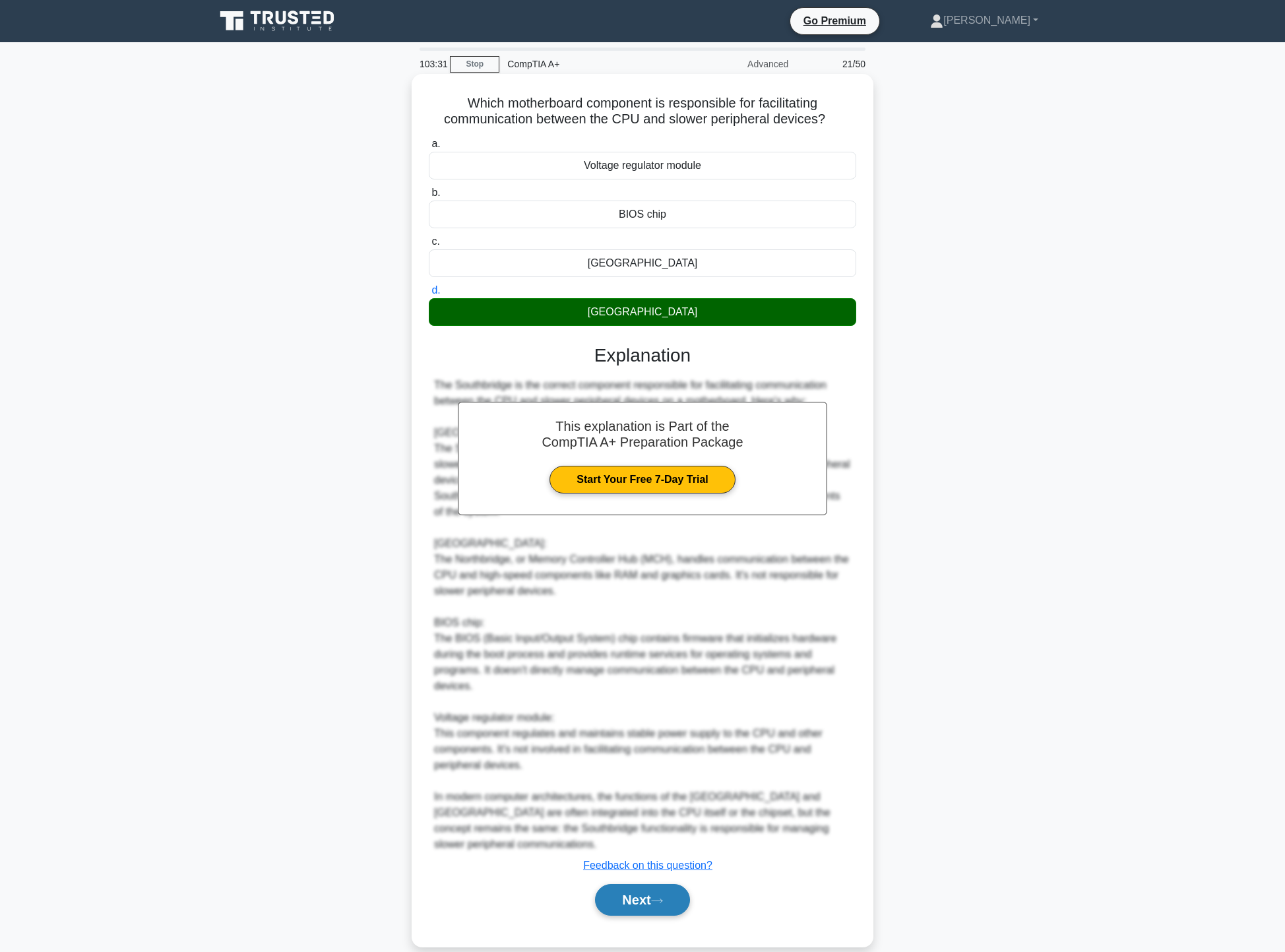
click at [671, 891] on button "Next" at bounding box center [642, 899] width 94 height 32
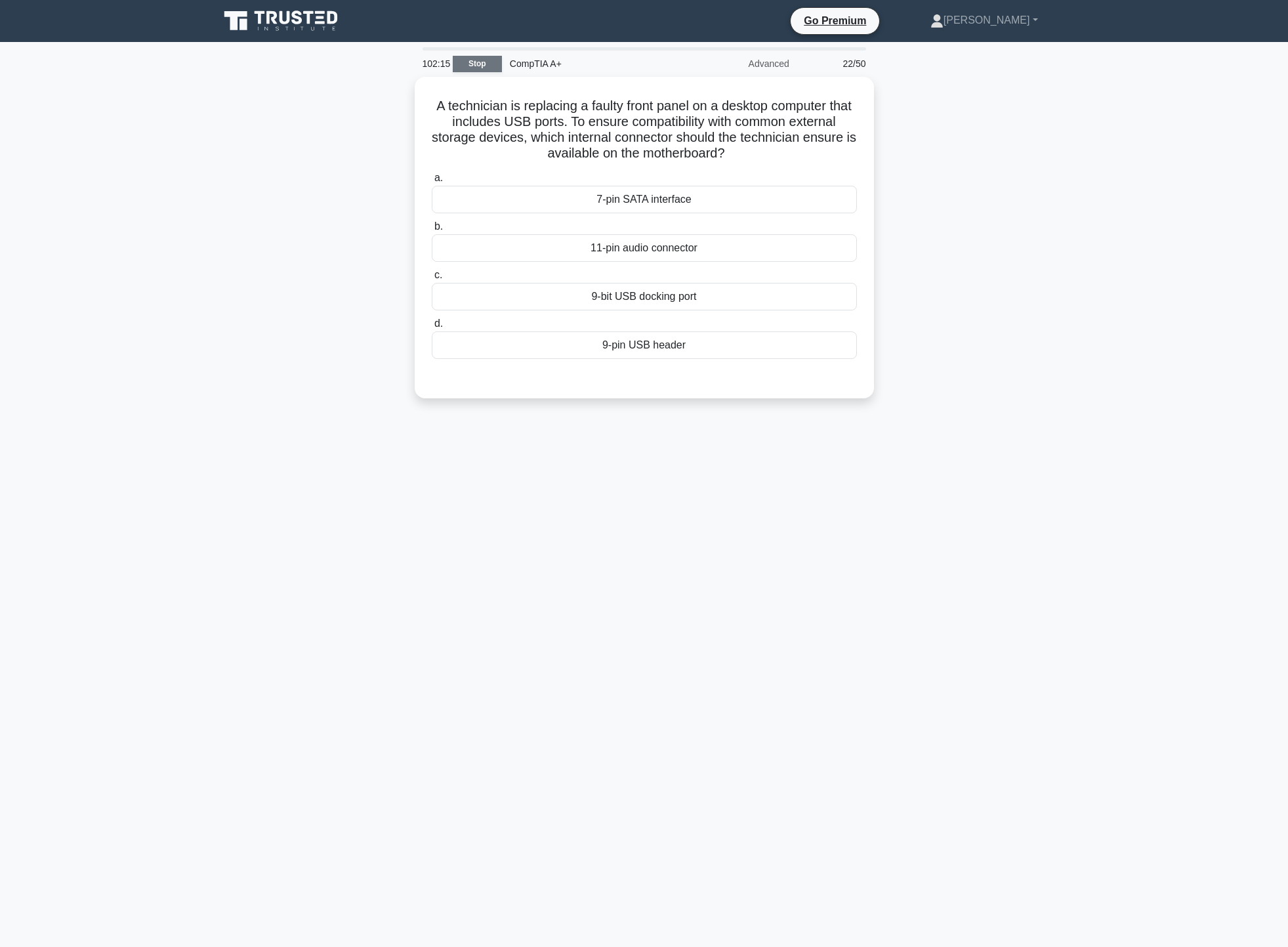
click at [487, 67] on link "Stop" at bounding box center [477, 64] width 49 height 16
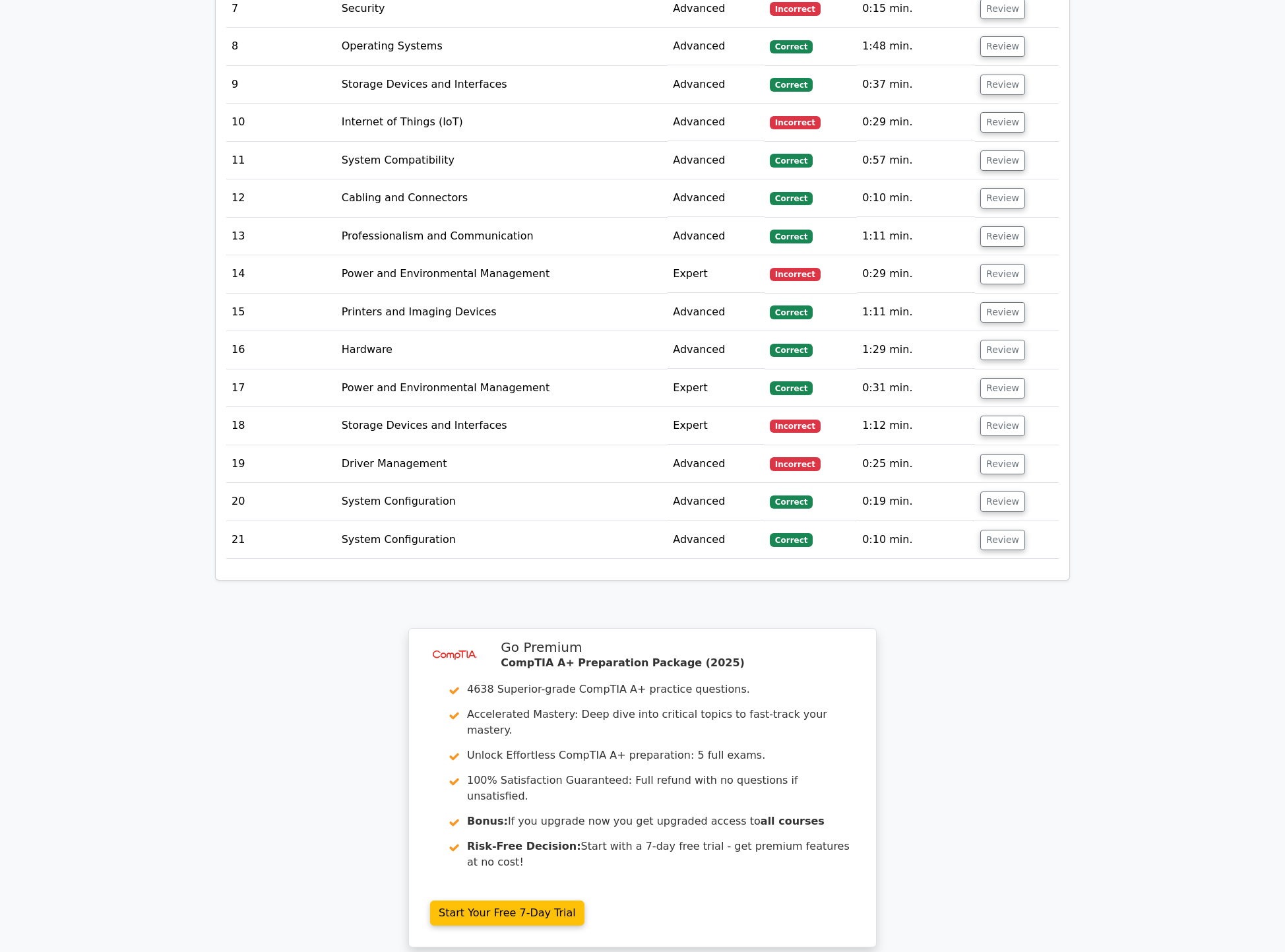
scroll to position [2470, 0]
